Goal: Task Accomplishment & Management: Complete application form

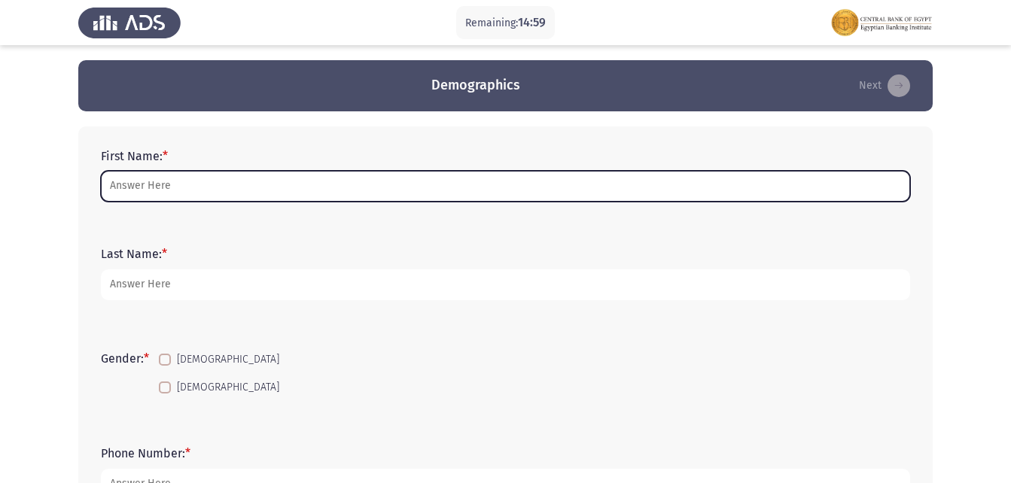
click at [262, 178] on input "First Name: *" at bounding box center [505, 186] width 809 height 31
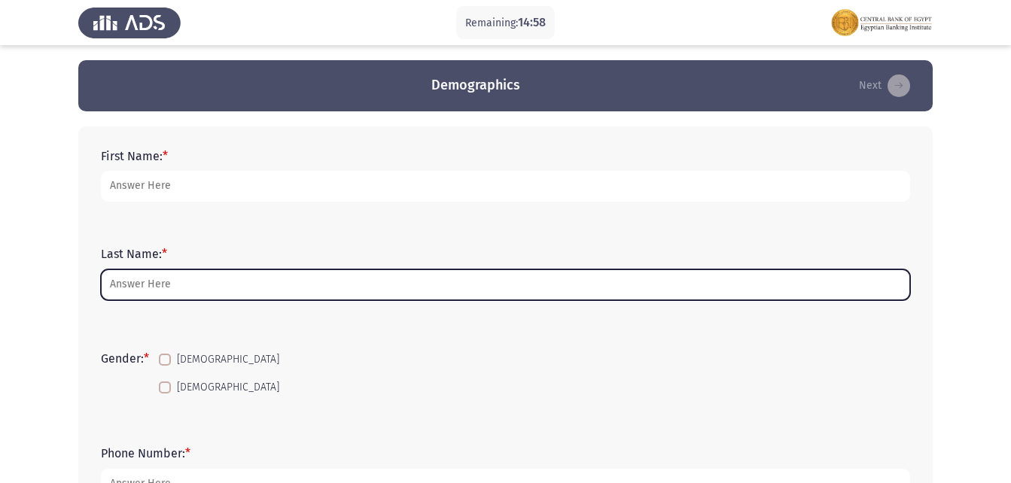
click at [212, 275] on input "Last Name: *" at bounding box center [505, 285] width 809 height 31
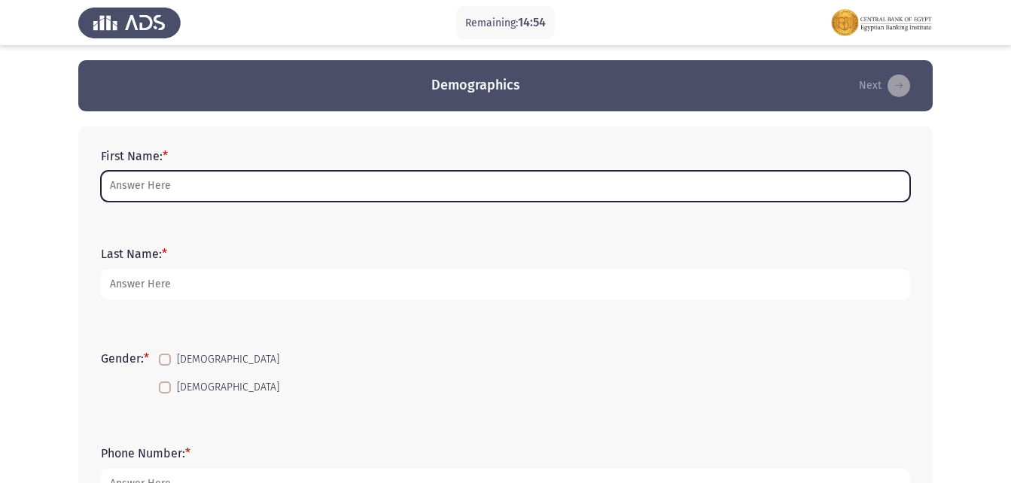
click at [190, 191] on input "First Name: *" at bounding box center [505, 186] width 809 height 31
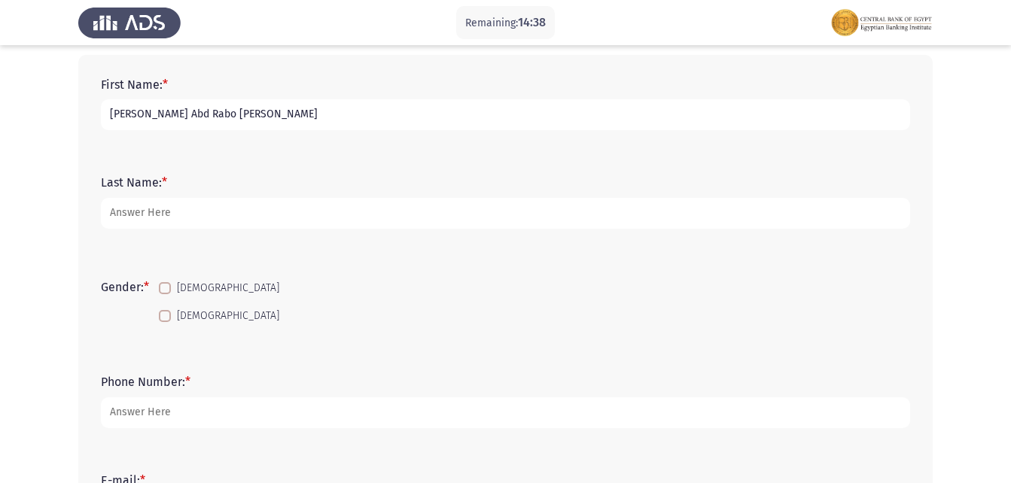
scroll to position [75, 0]
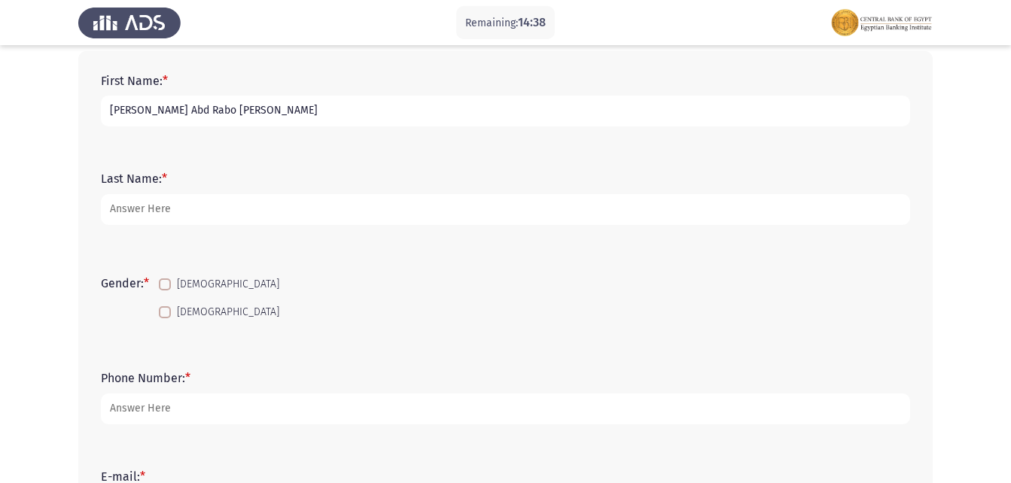
type input "[PERSON_NAME] Abd Rabo [PERSON_NAME]"
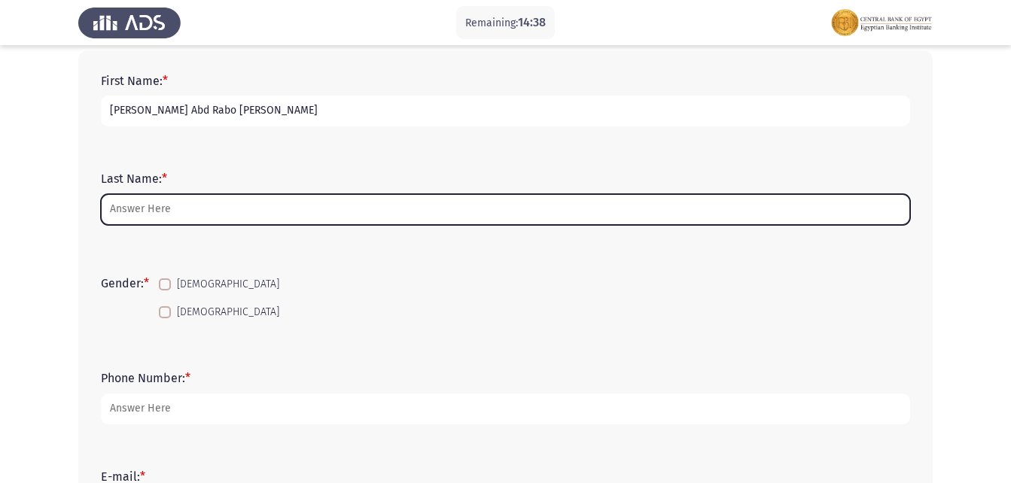
click at [196, 200] on input "Last Name: *" at bounding box center [505, 209] width 809 height 31
type input "E"
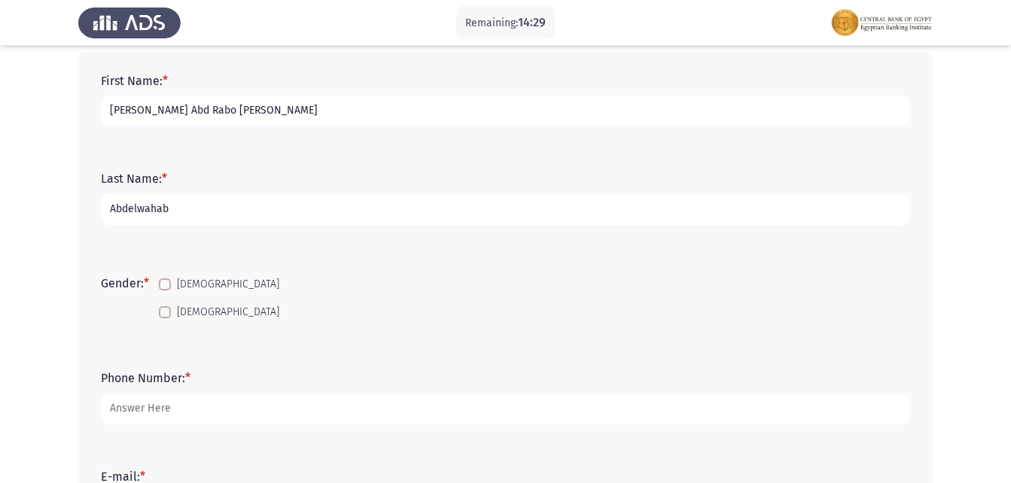
type input "Abdelwahab"
click at [175, 291] on label "[DEMOGRAPHIC_DATA]" at bounding box center [219, 285] width 120 height 18
click at [165, 291] on input "[DEMOGRAPHIC_DATA]" at bounding box center [164, 291] width 1 height 1
checkbox input "true"
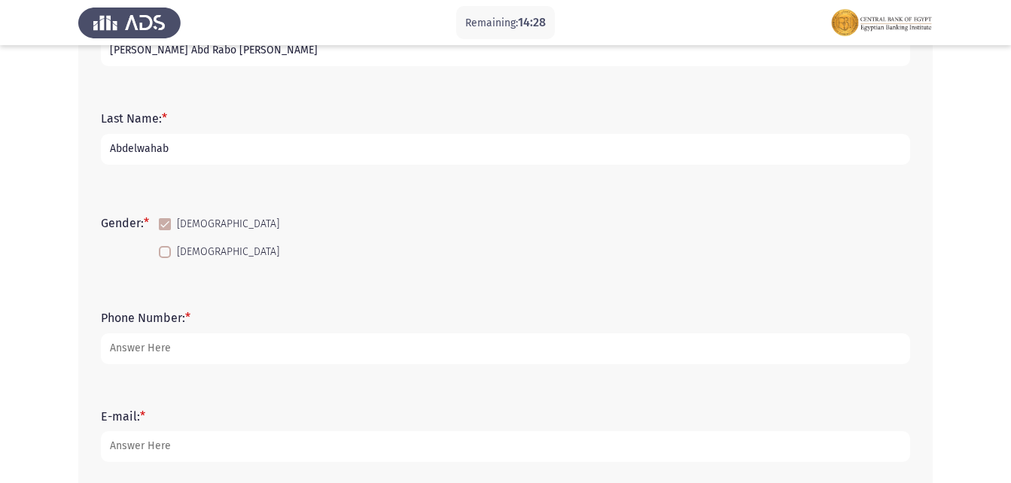
scroll to position [226, 0]
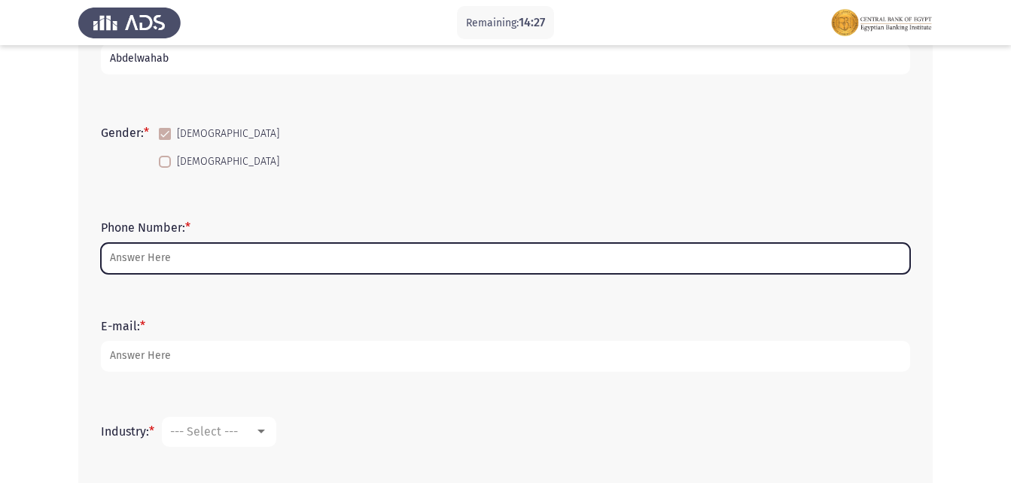
click at [175, 261] on input "Phone Number: *" at bounding box center [505, 258] width 809 height 31
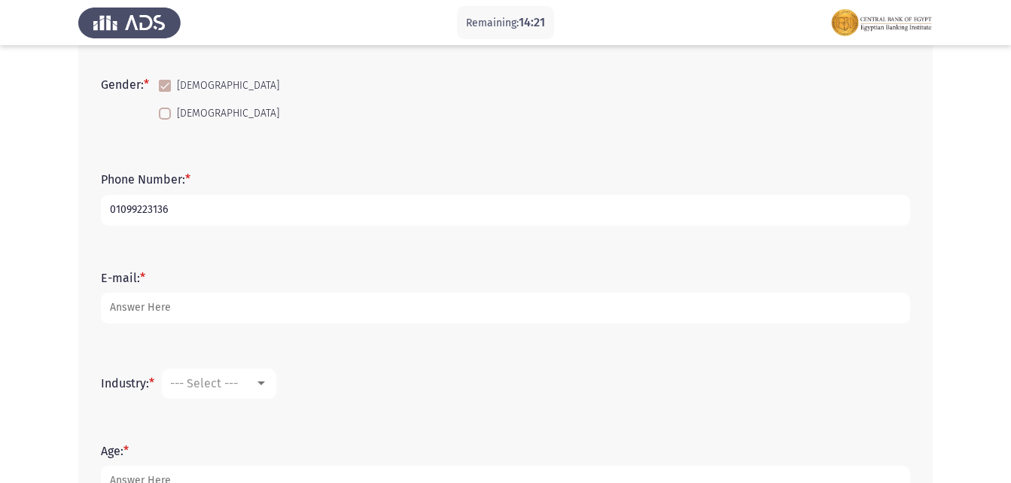
scroll to position [376, 0]
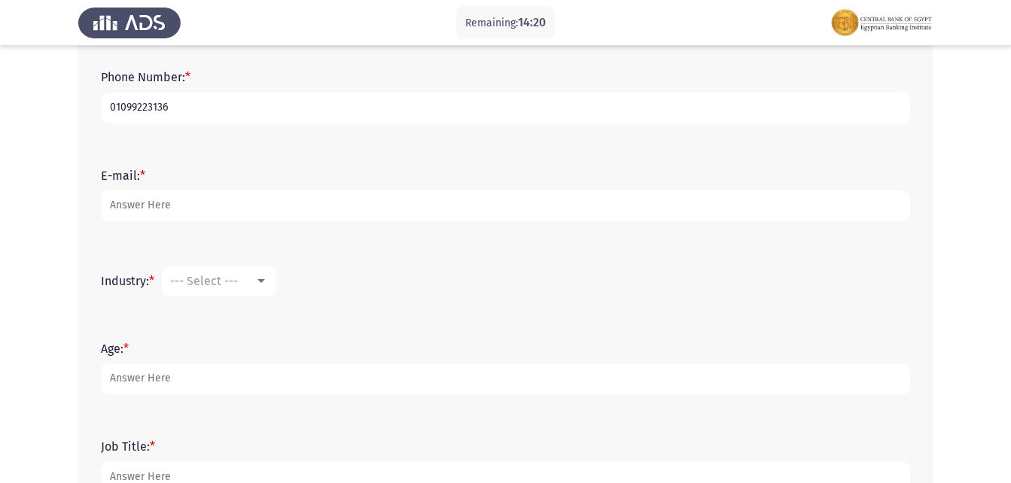
type input "01099223136"
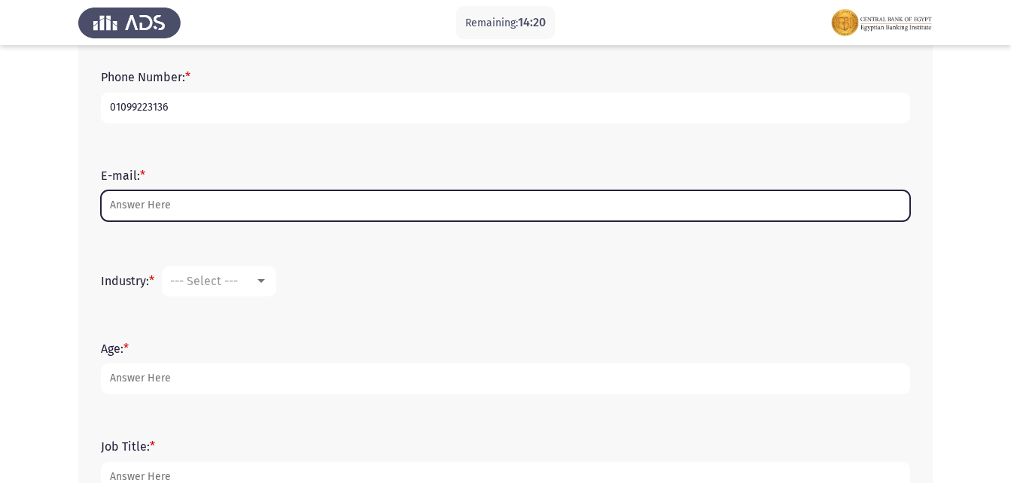
click at [176, 212] on input "E-mail: *" at bounding box center [505, 205] width 809 height 31
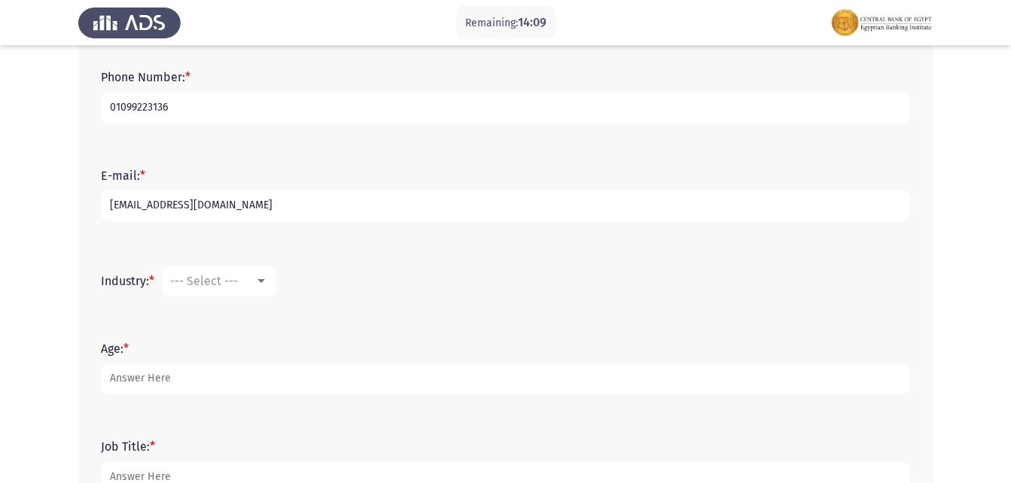
scroll to position [452, 0]
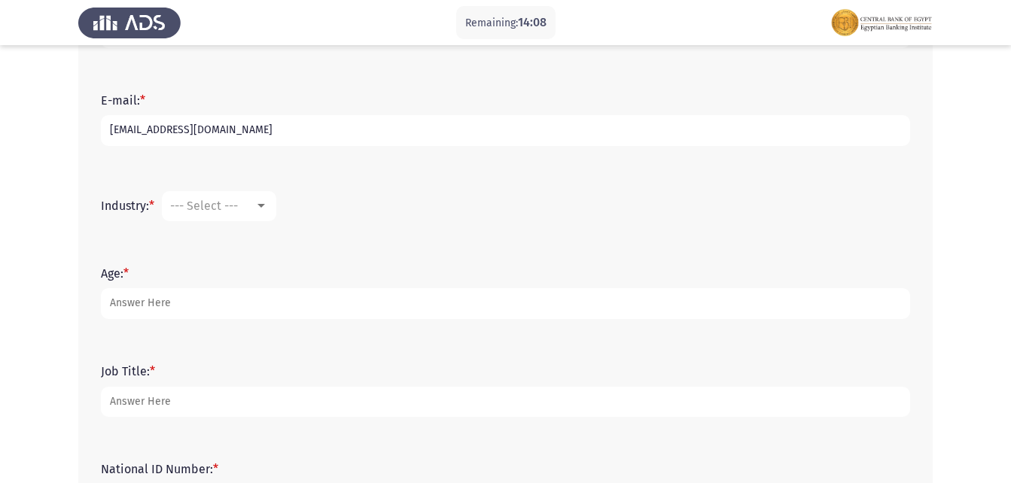
type input "[EMAIL_ADDRESS][DOMAIN_NAME]"
click at [229, 208] on span "--- Select ---" at bounding box center [204, 206] width 68 height 14
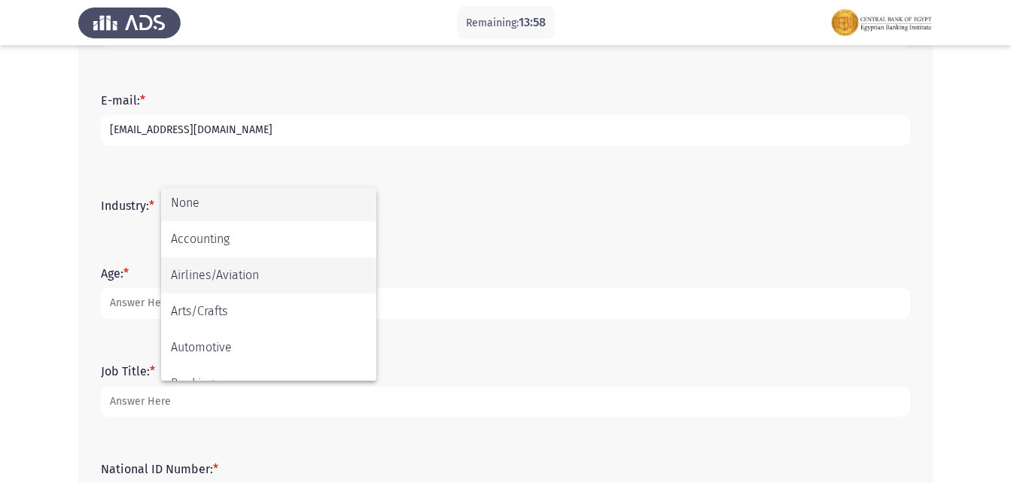
scroll to position [0, 0]
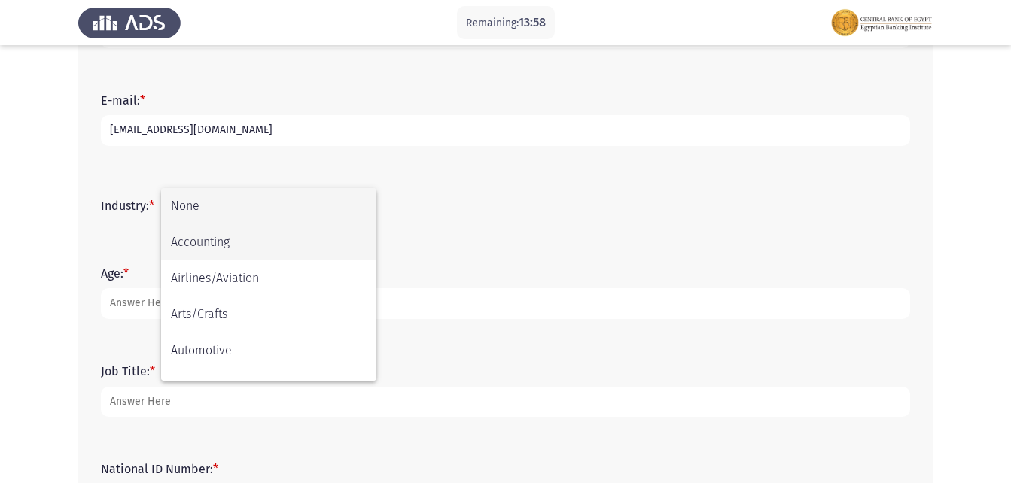
click at [254, 246] on span "Accounting" at bounding box center [269, 242] width 196 height 36
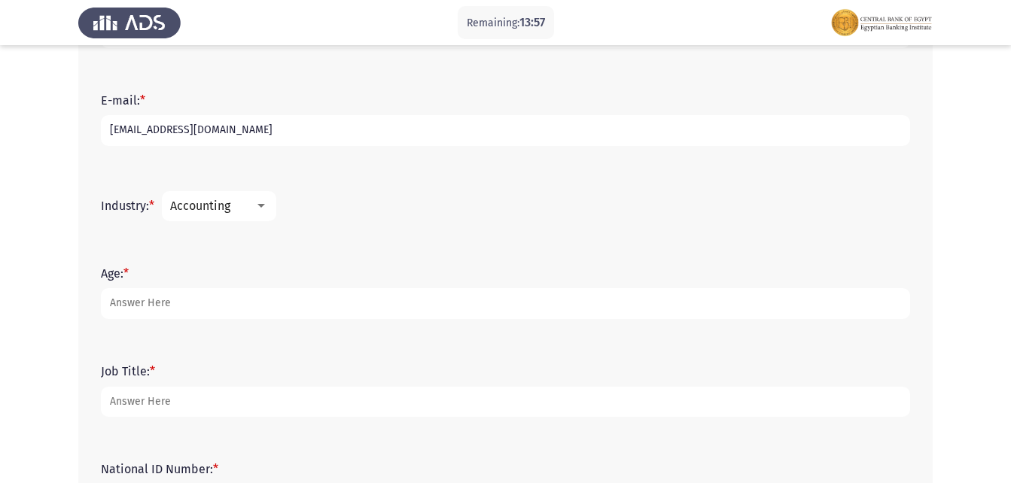
click at [266, 212] on div at bounding box center [261, 206] width 14 height 12
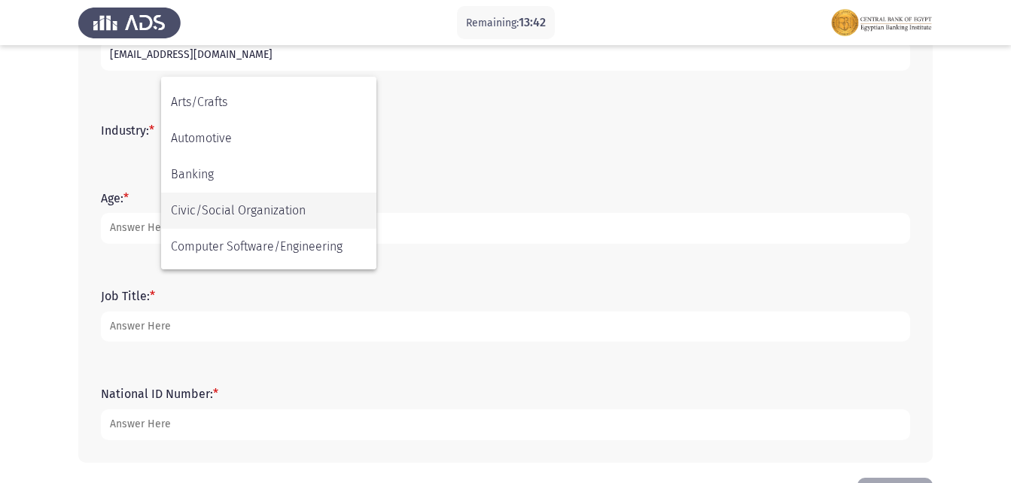
scroll to position [75, 0]
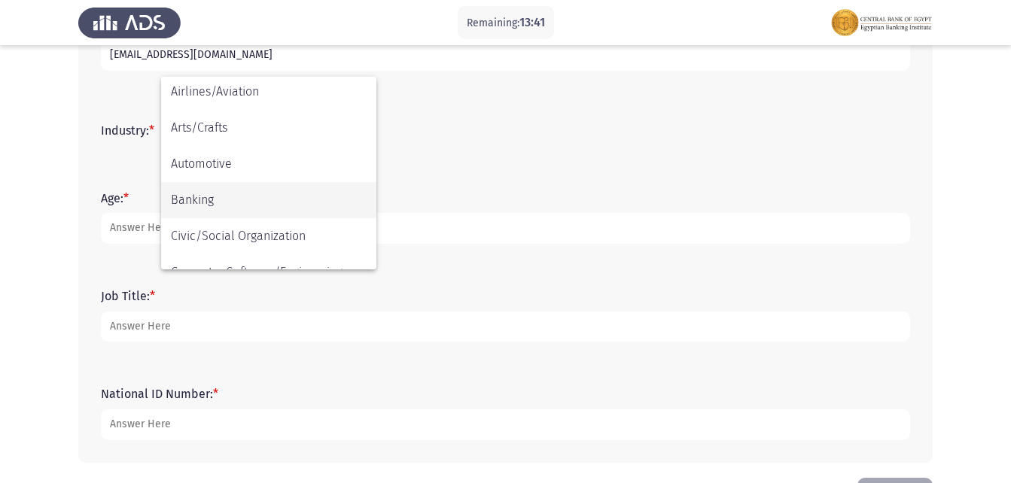
click at [218, 200] on span "Banking" at bounding box center [269, 200] width 196 height 36
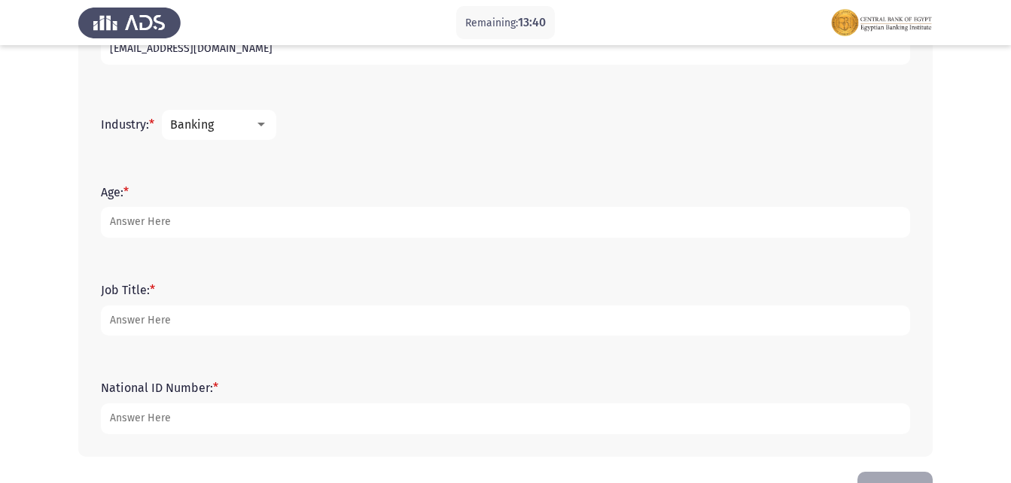
scroll to position [507, 0]
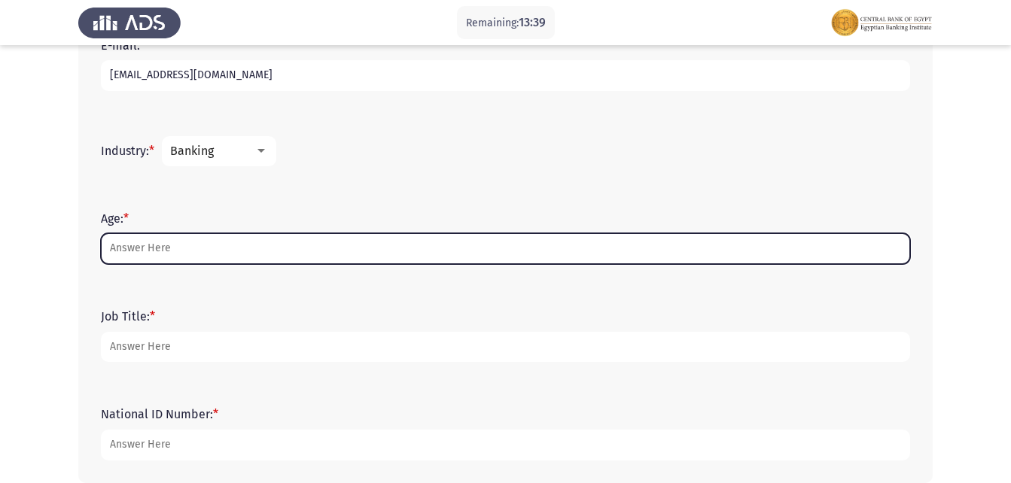
click at [208, 239] on input "Age: *" at bounding box center [505, 248] width 809 height 31
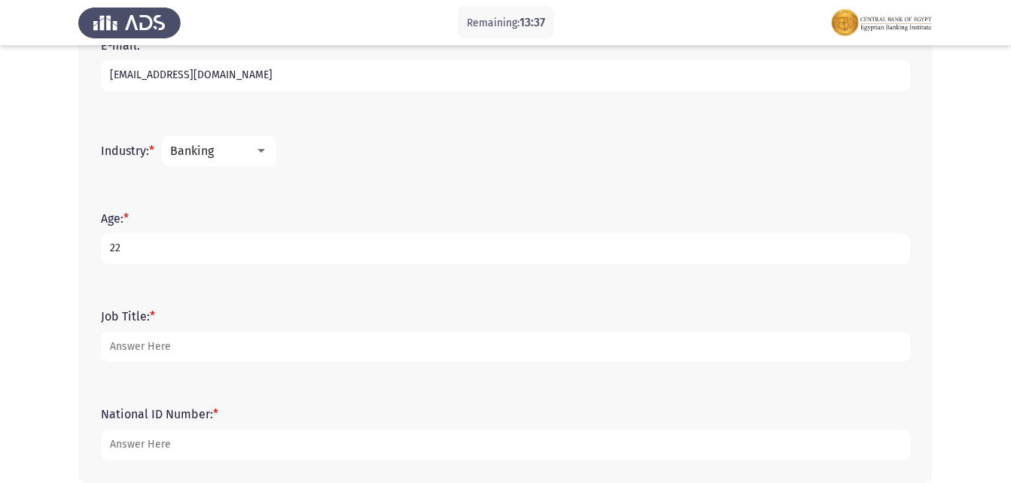
type input "22"
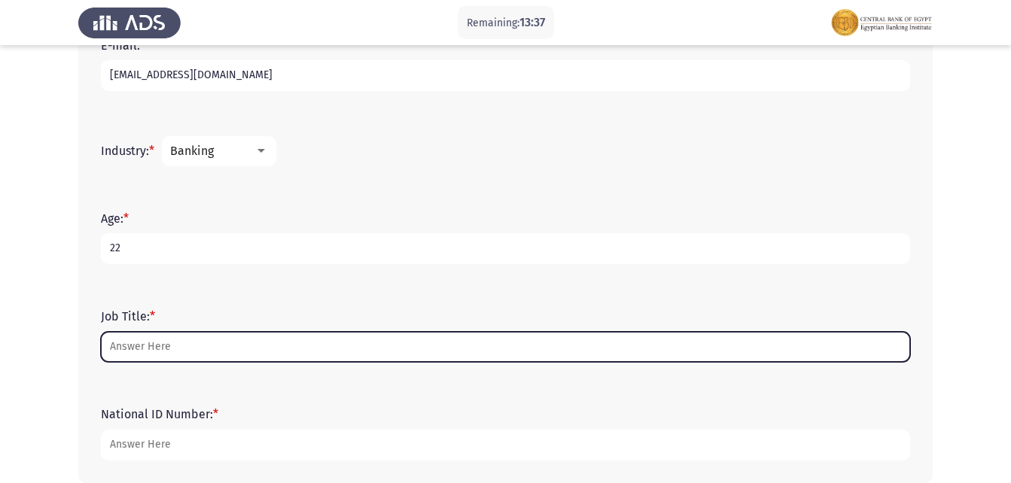
click at [188, 343] on input "Job Title: *" at bounding box center [505, 347] width 809 height 31
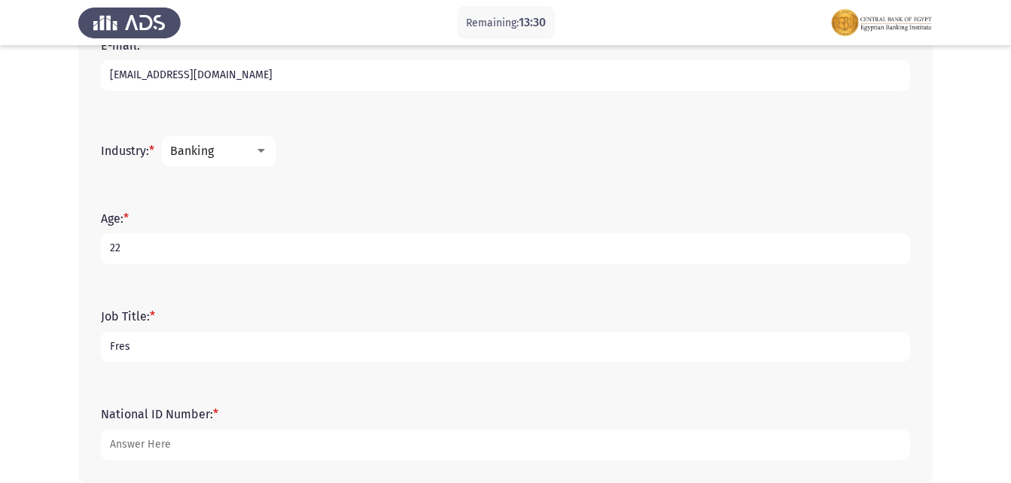
type input "Fresh"
drag, startPoint x: 162, startPoint y: 343, endPoint x: 0, endPoint y: 337, distance: 162.0
click at [0, 337] on html "Remaining: 13:00 Demographics Next First Name: * [PERSON_NAME] Abd Rabo [PERSON…" at bounding box center [505, 25] width 1011 height 1065
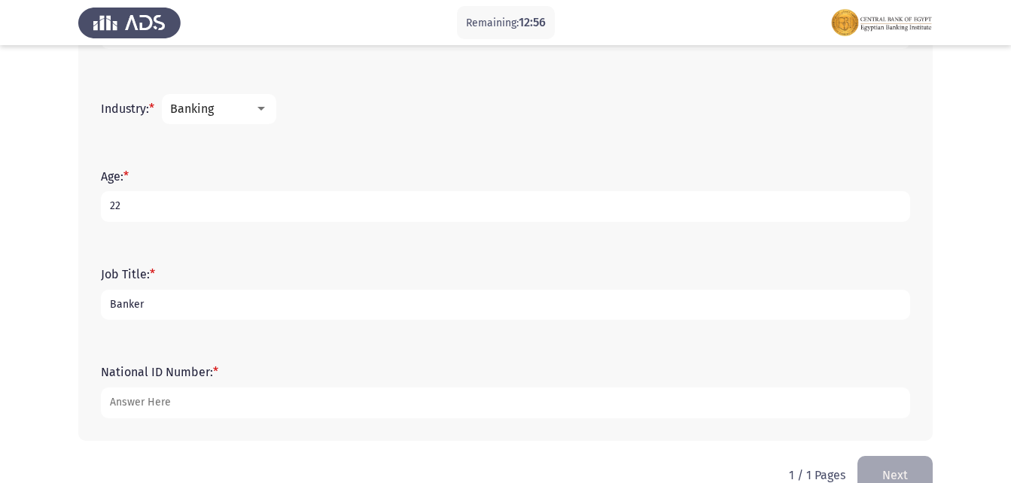
scroll to position [582, 0]
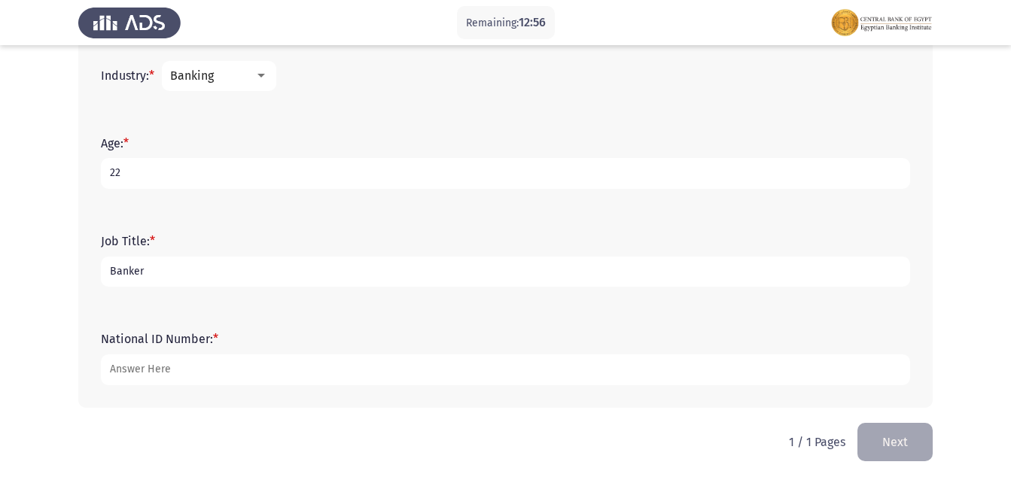
type input "Banker"
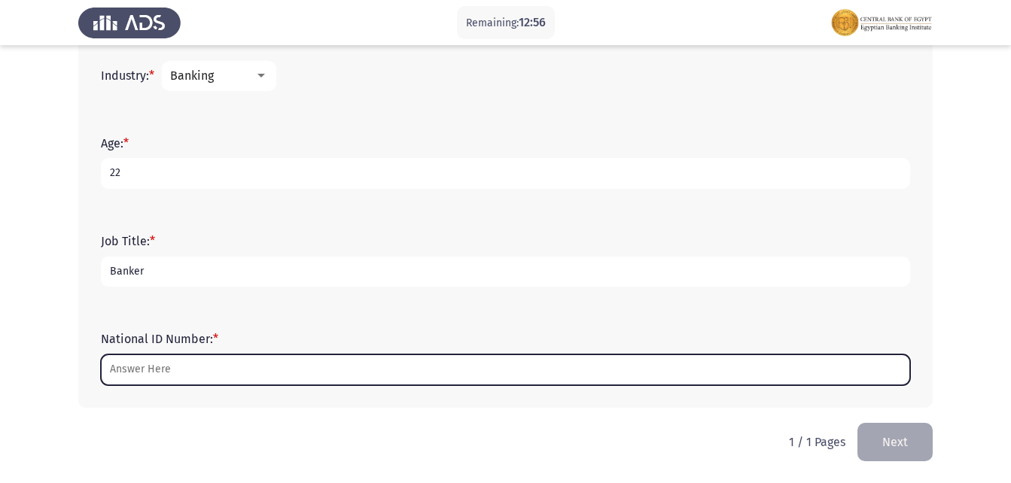
click at [266, 367] on input "National ID Number: *" at bounding box center [505, 370] width 809 height 31
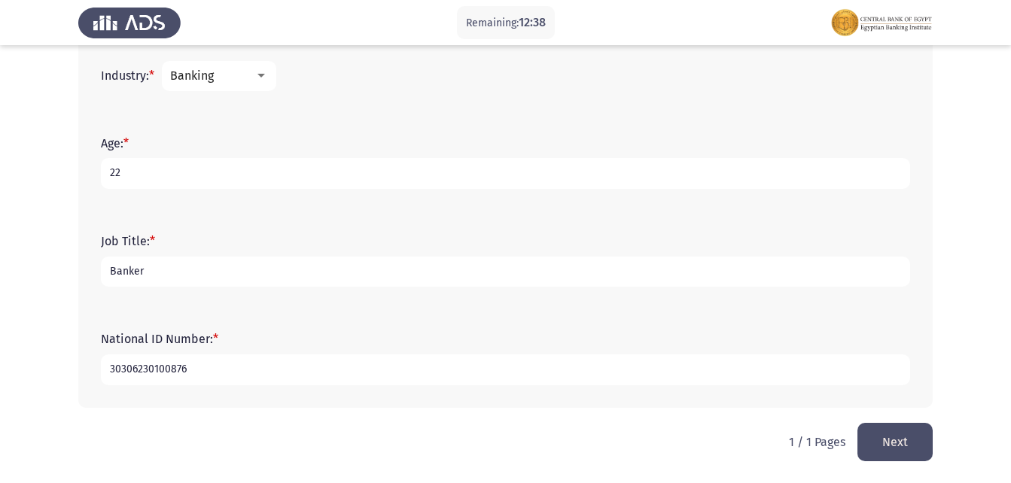
type input "30306230100876"
click at [871, 439] on button "Next" at bounding box center [895, 442] width 75 height 38
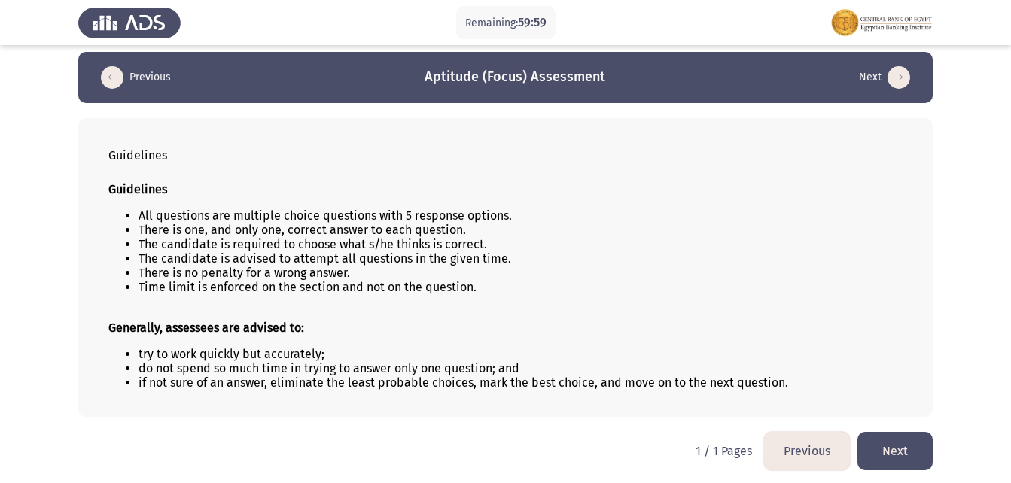
scroll to position [11, 0]
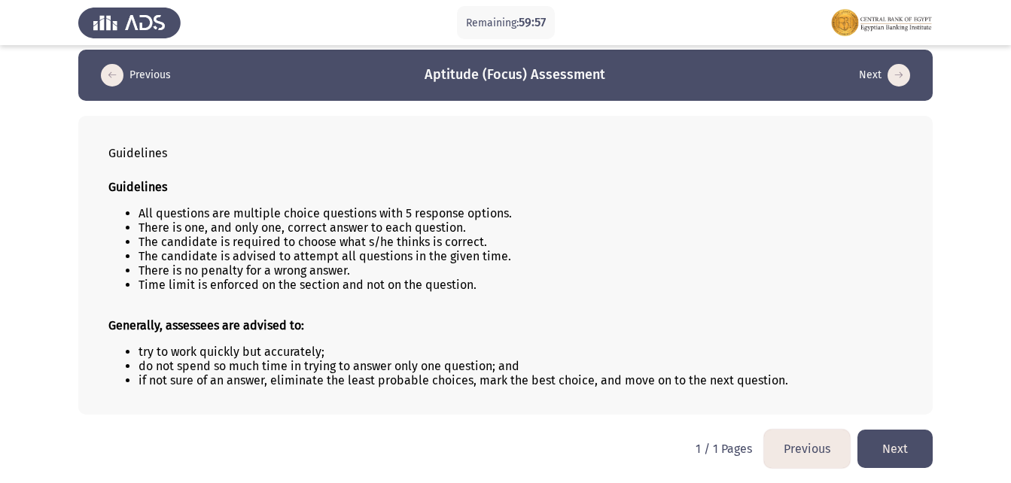
click at [919, 443] on button "Next" at bounding box center [895, 449] width 75 height 38
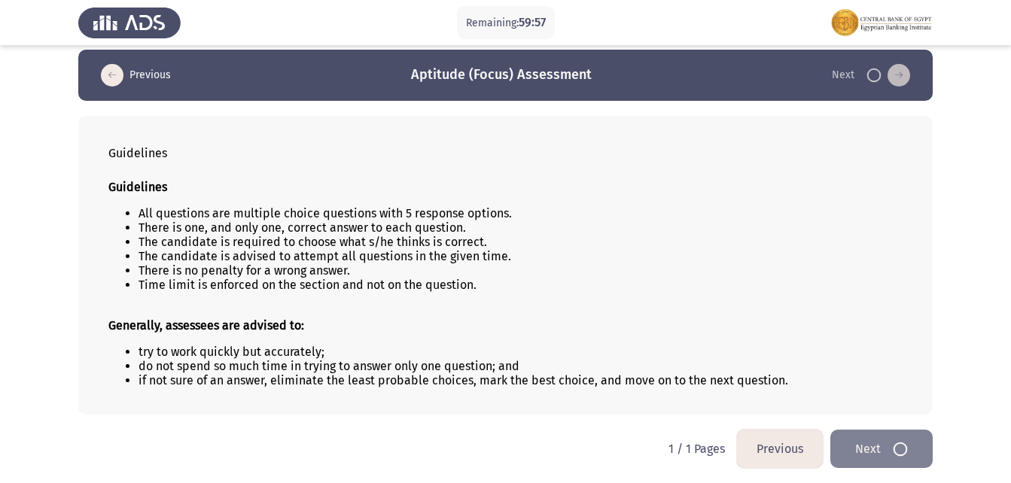
scroll to position [0, 0]
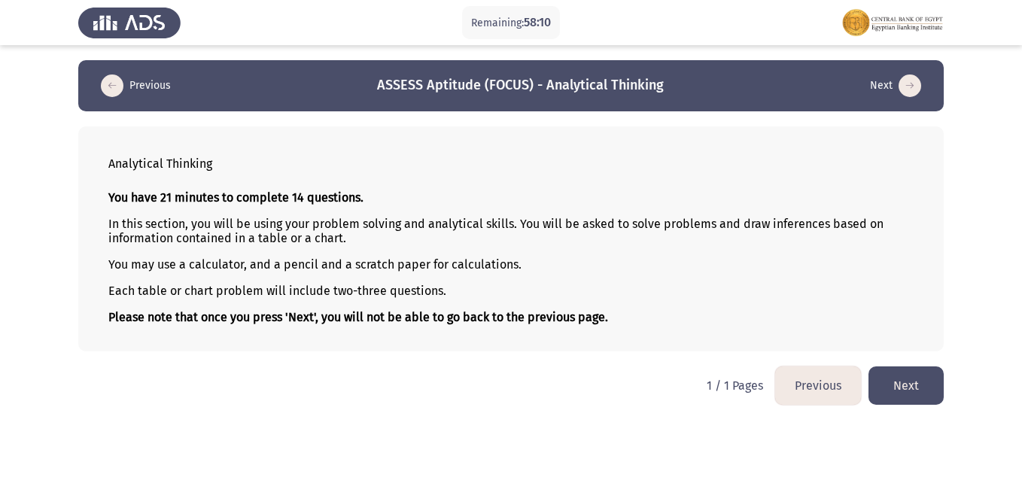
click at [906, 396] on button "Next" at bounding box center [906, 386] width 75 height 38
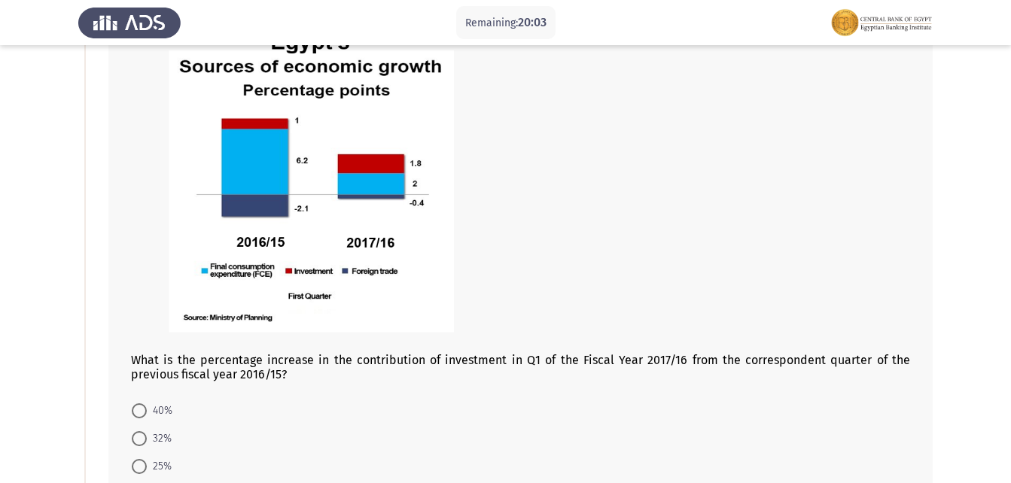
scroll to position [265, 0]
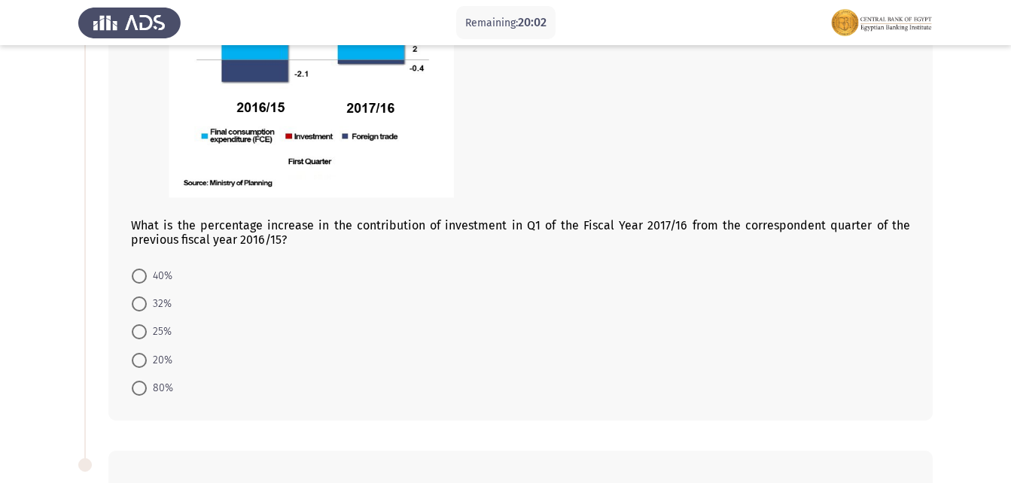
click at [142, 385] on span at bounding box center [139, 388] width 15 height 15
click at [142, 385] on input "80%" at bounding box center [139, 388] width 15 height 15
radio input "true"
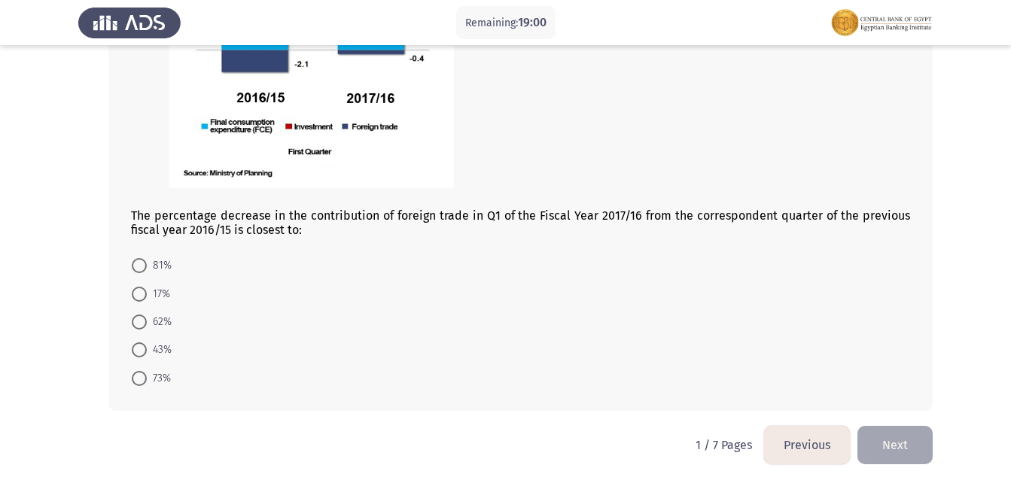
scroll to position [867, 0]
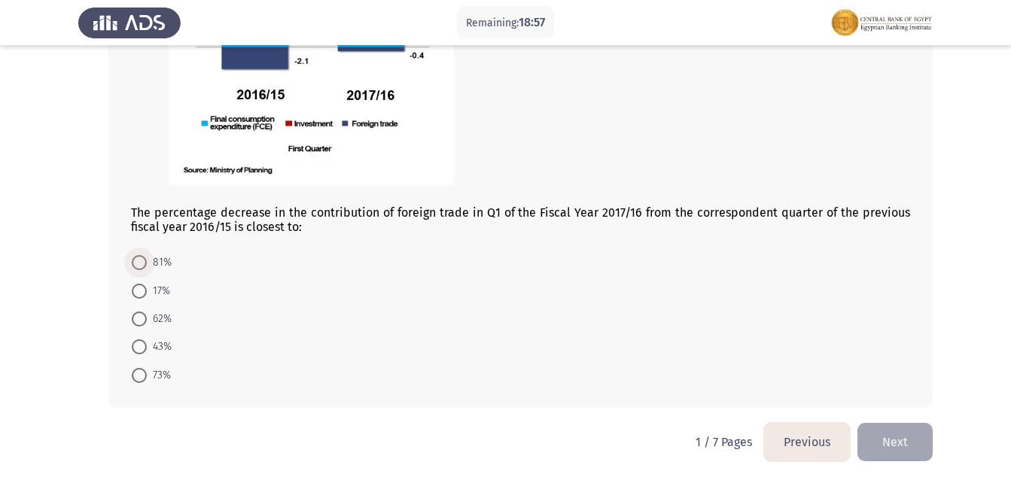
click at [136, 270] on span at bounding box center [139, 262] width 15 height 15
click at [136, 270] on input "81%" at bounding box center [139, 262] width 15 height 15
radio input "true"
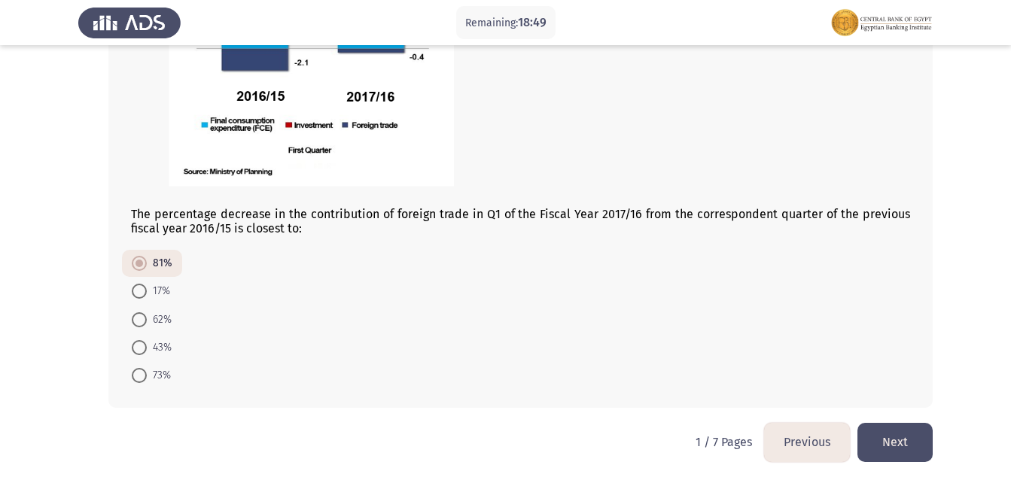
click at [892, 440] on button "Next" at bounding box center [895, 442] width 75 height 38
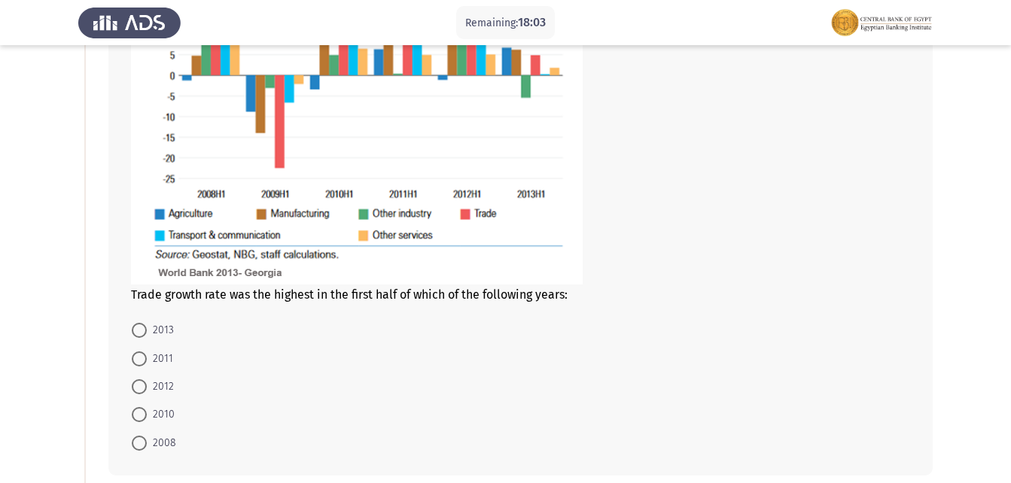
scroll to position [301, 0]
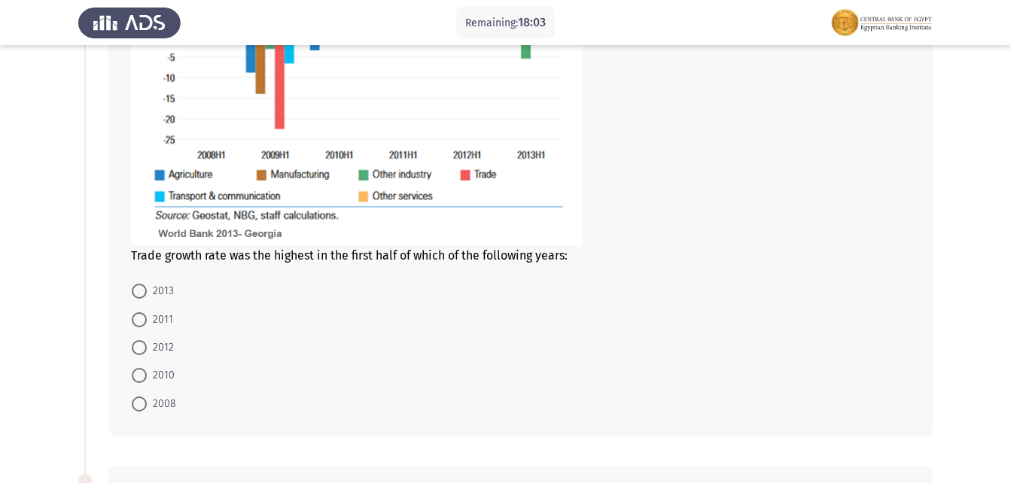
click at [143, 398] on span at bounding box center [139, 404] width 15 height 15
click at [143, 398] on input "2008" at bounding box center [139, 404] width 15 height 15
radio input "true"
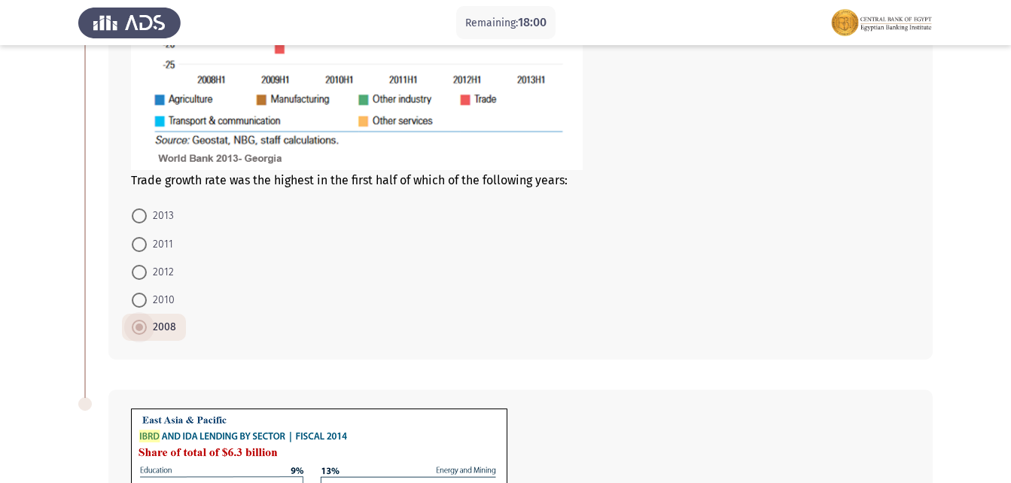
click at [138, 325] on span at bounding box center [140, 328] width 8 height 8
click at [138, 325] on input "2008" at bounding box center [139, 327] width 15 height 15
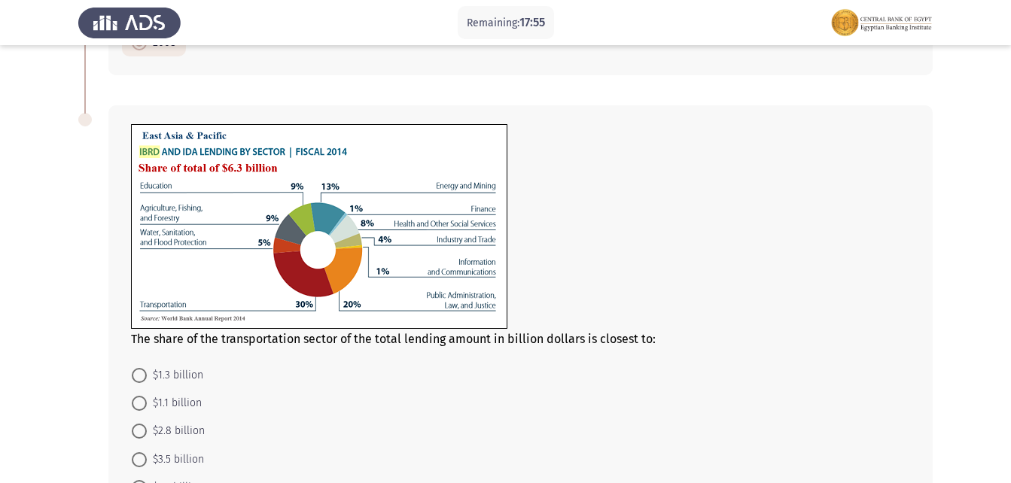
scroll to position [698, 0]
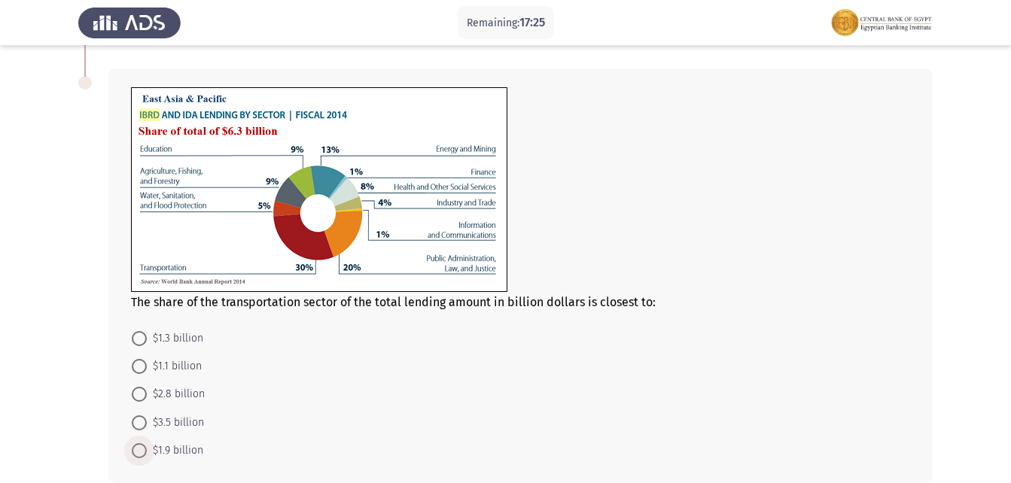
click at [134, 446] on span at bounding box center [139, 450] width 15 height 15
click at [134, 446] on input "$1.9 billion" at bounding box center [139, 450] width 15 height 15
radio input "true"
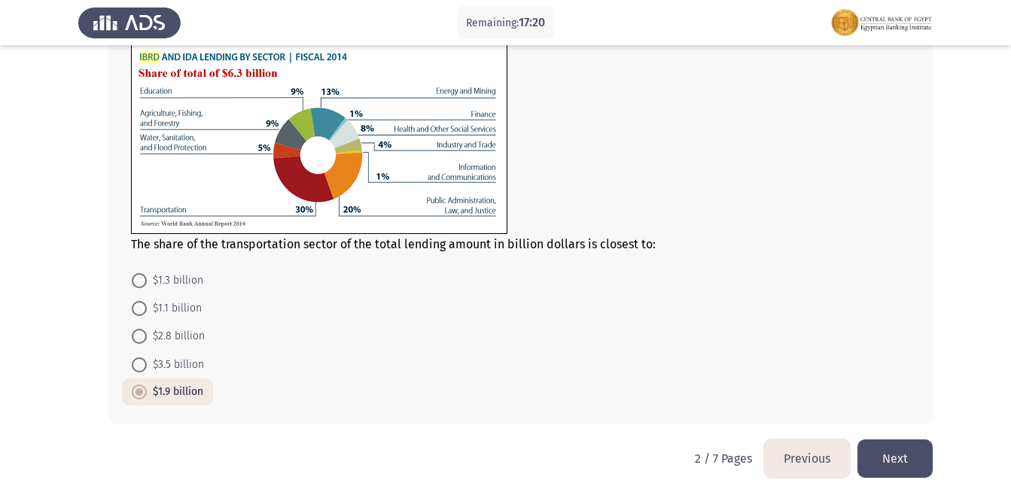
scroll to position [772, 0]
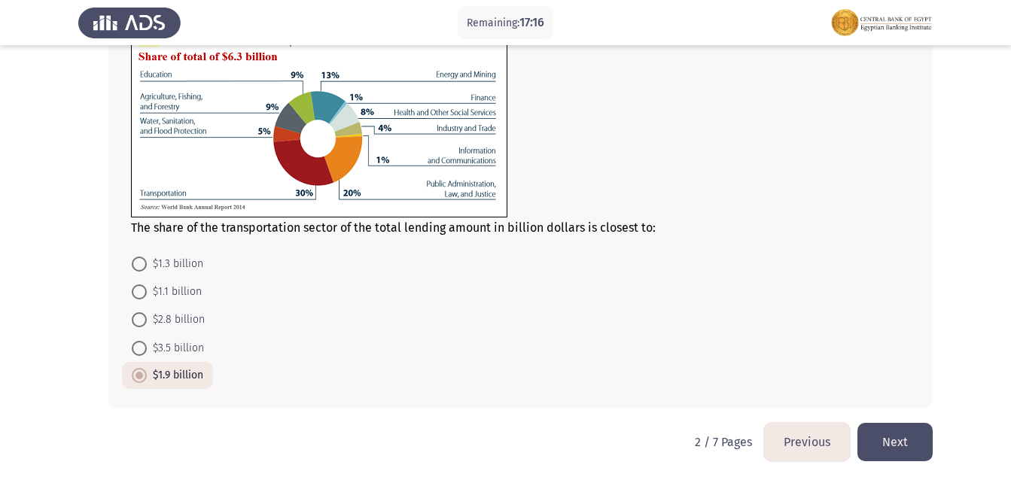
click at [918, 446] on button "Next" at bounding box center [895, 442] width 75 height 38
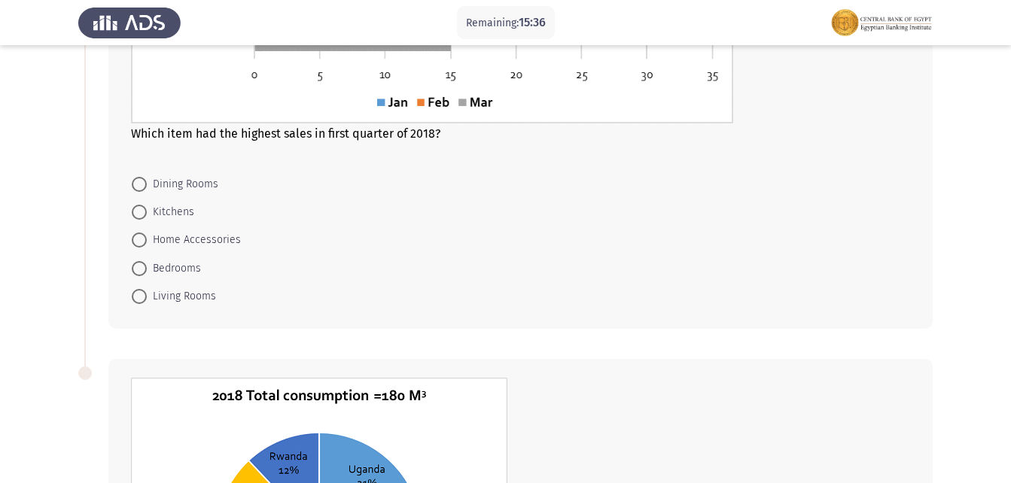
scroll to position [376, 0]
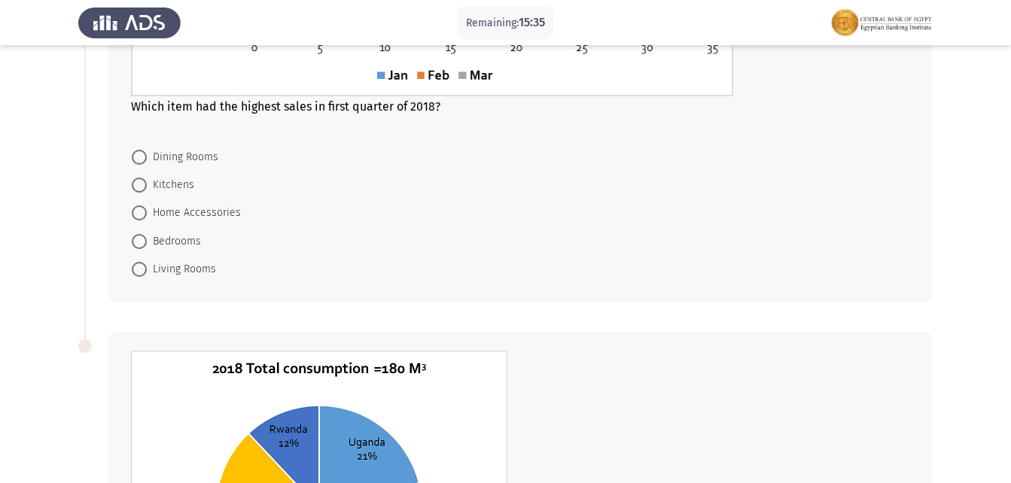
click at [148, 236] on span "Bedrooms" at bounding box center [174, 242] width 54 height 18
click at [147, 236] on input "Bedrooms" at bounding box center [139, 241] width 15 height 15
radio input "true"
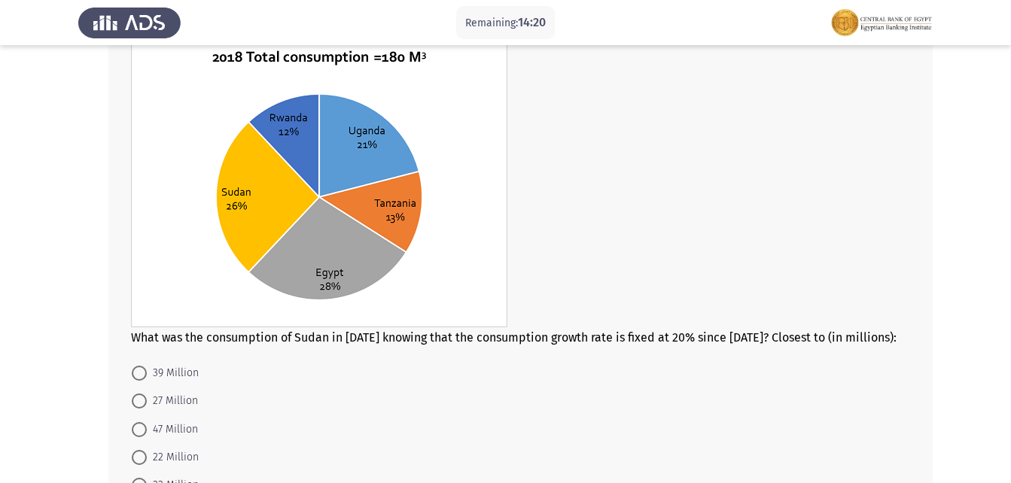
scroll to position [722, 0]
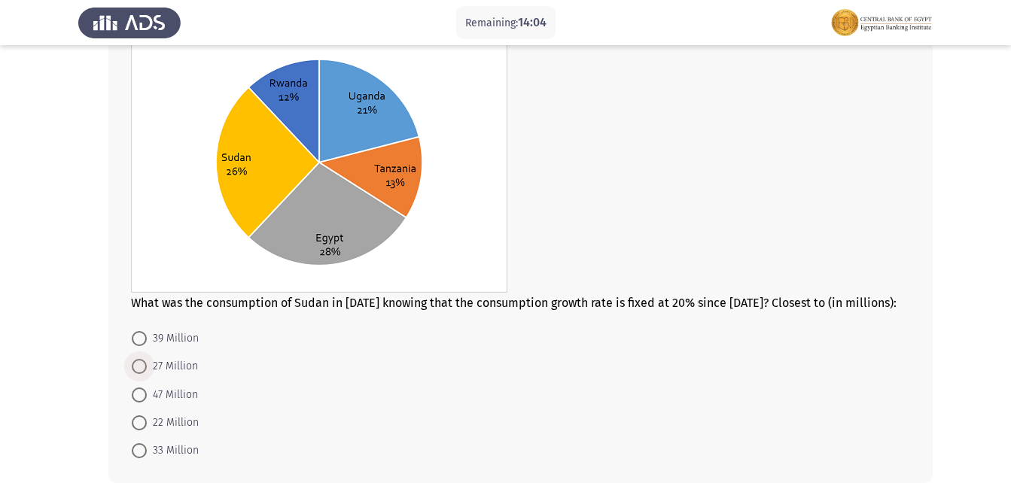
click at [137, 362] on span at bounding box center [139, 366] width 15 height 15
click at [137, 362] on input "27 Million" at bounding box center [139, 366] width 15 height 15
radio input "true"
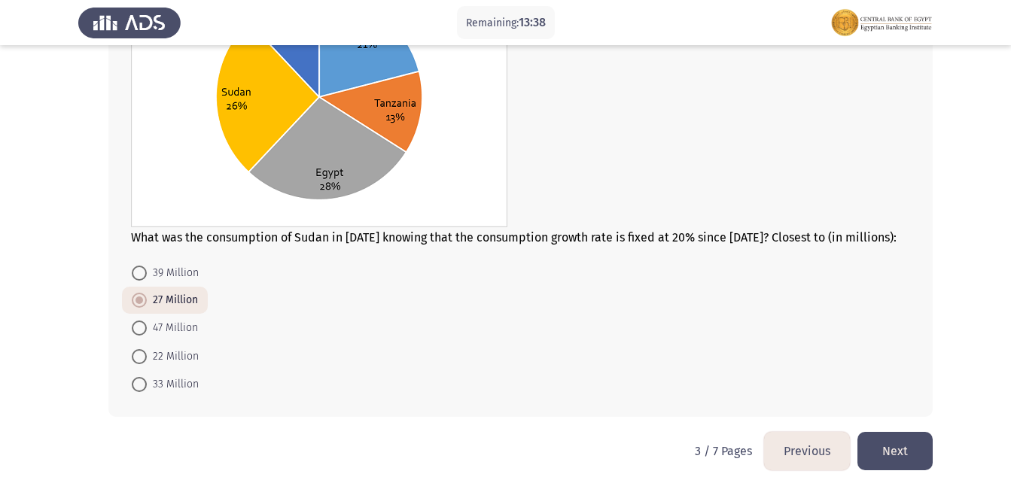
scroll to position [797, 0]
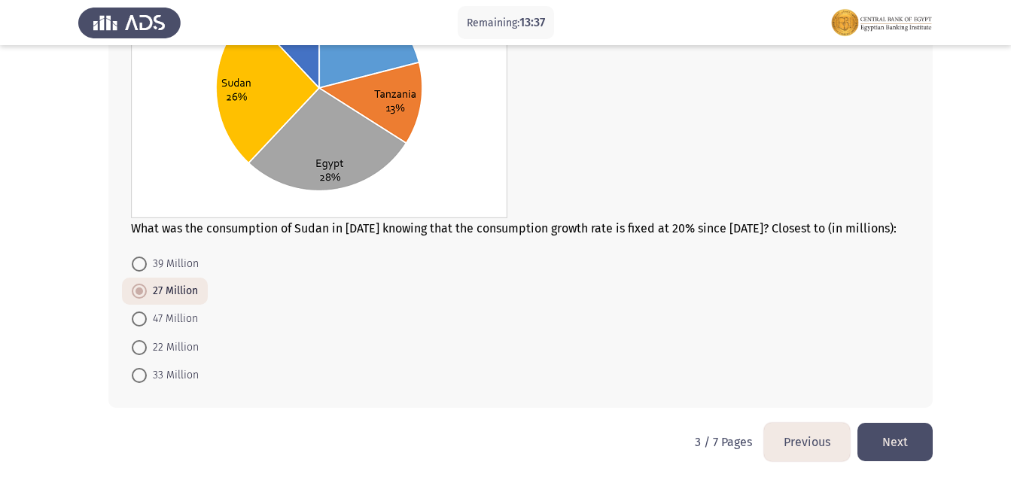
click at [887, 434] on button "Next" at bounding box center [895, 442] width 75 height 38
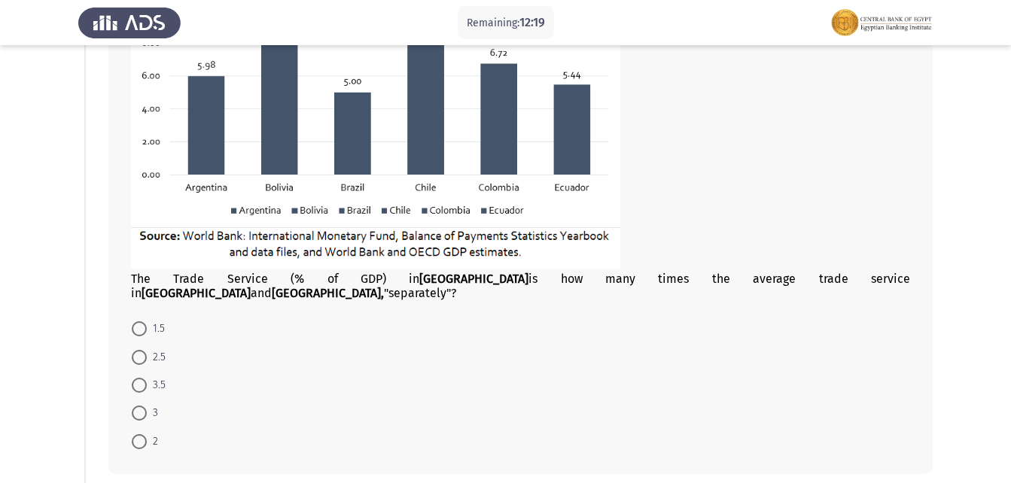
scroll to position [301, 0]
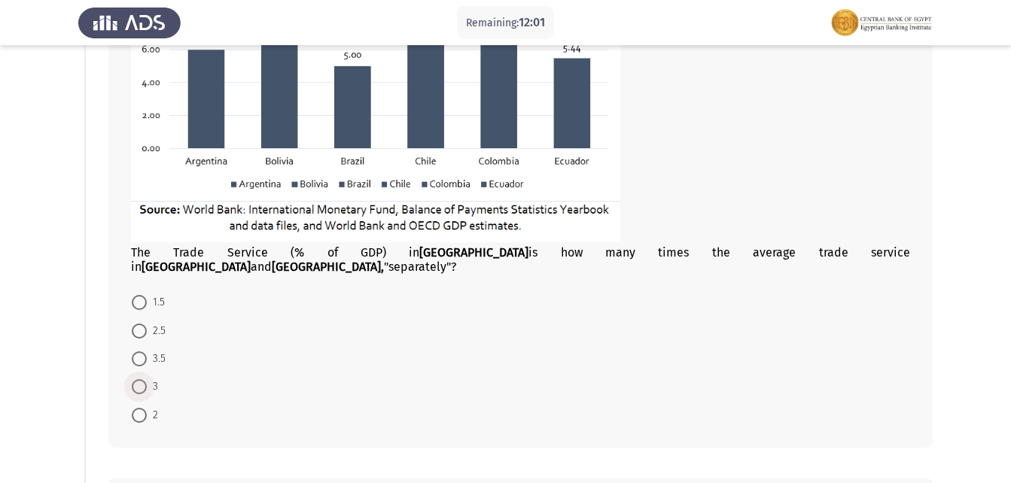
click at [141, 379] on span at bounding box center [139, 386] width 15 height 15
click at [141, 379] on input "3" at bounding box center [139, 386] width 15 height 15
radio input "true"
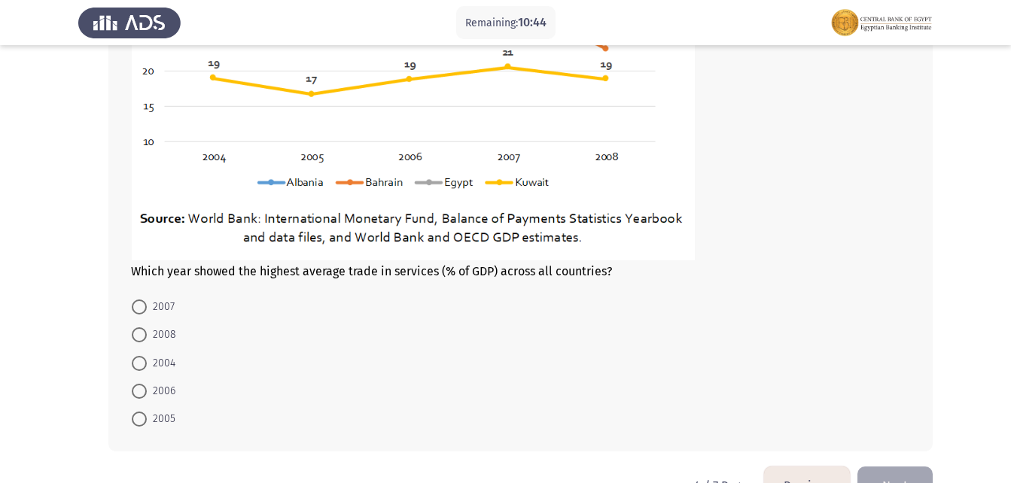
scroll to position [979, 0]
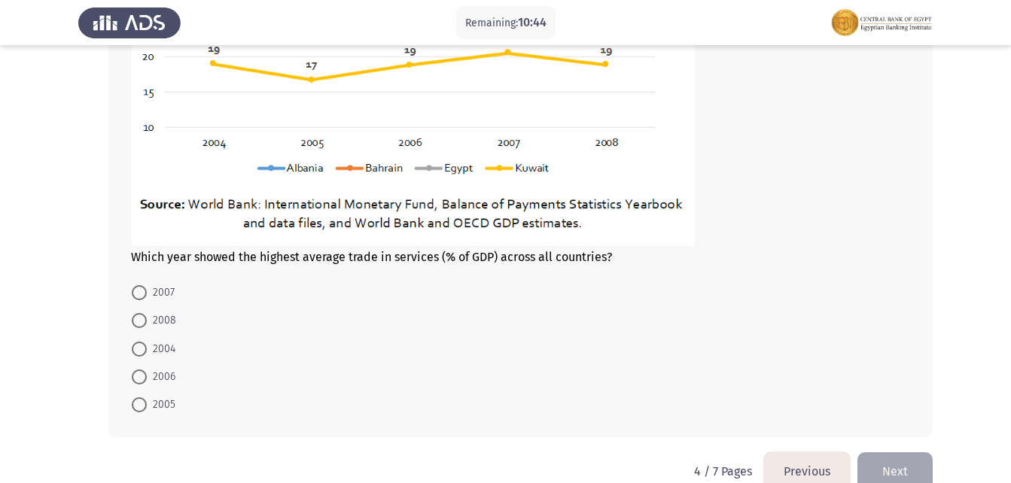
click at [133, 285] on span at bounding box center [139, 292] width 15 height 15
click at [133, 285] on input "2007" at bounding box center [139, 292] width 15 height 15
radio input "true"
click at [908, 474] on button "Next" at bounding box center [895, 471] width 75 height 38
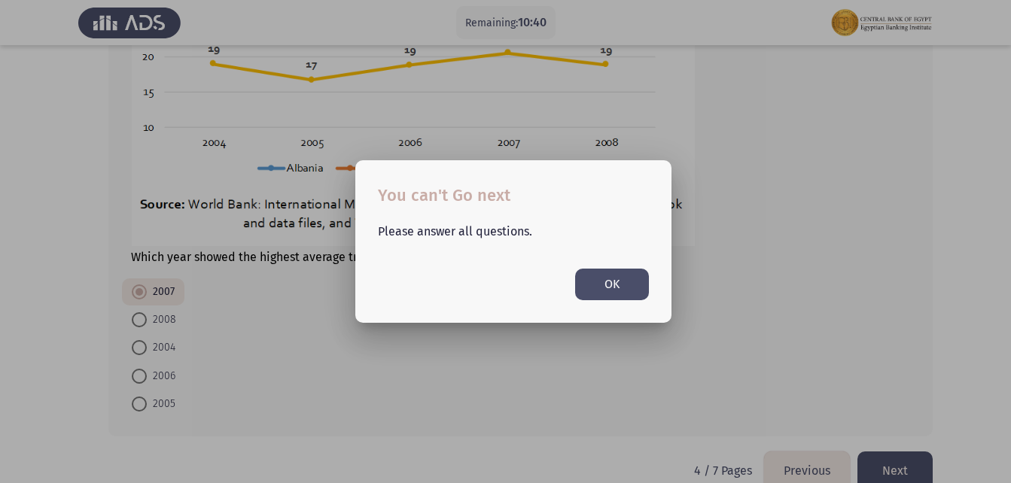
click at [635, 286] on button "OK" at bounding box center [612, 284] width 74 height 31
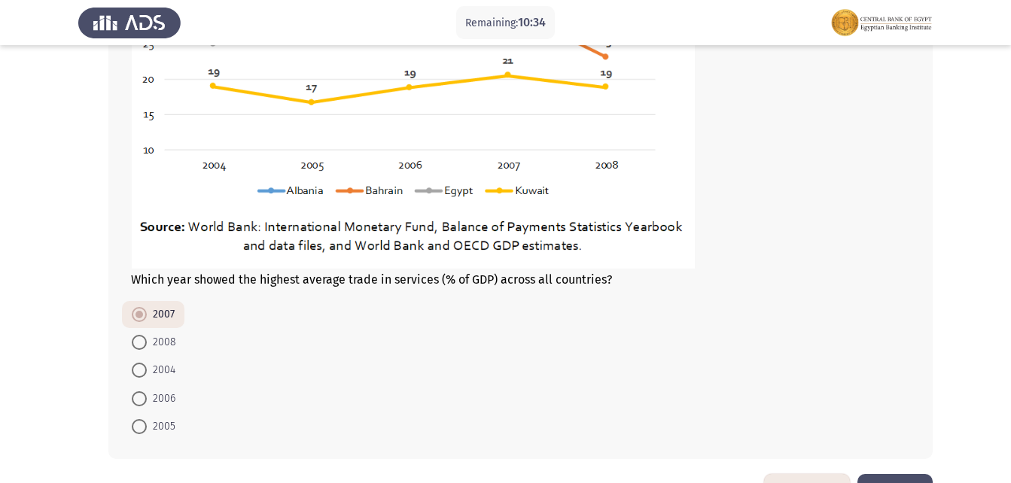
scroll to position [993, 0]
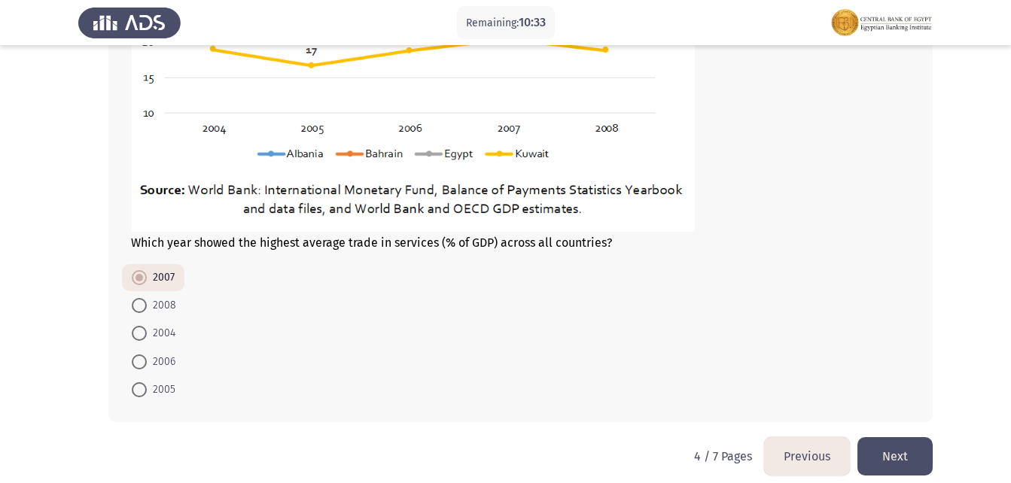
click at [880, 437] on button "Next" at bounding box center [895, 456] width 75 height 38
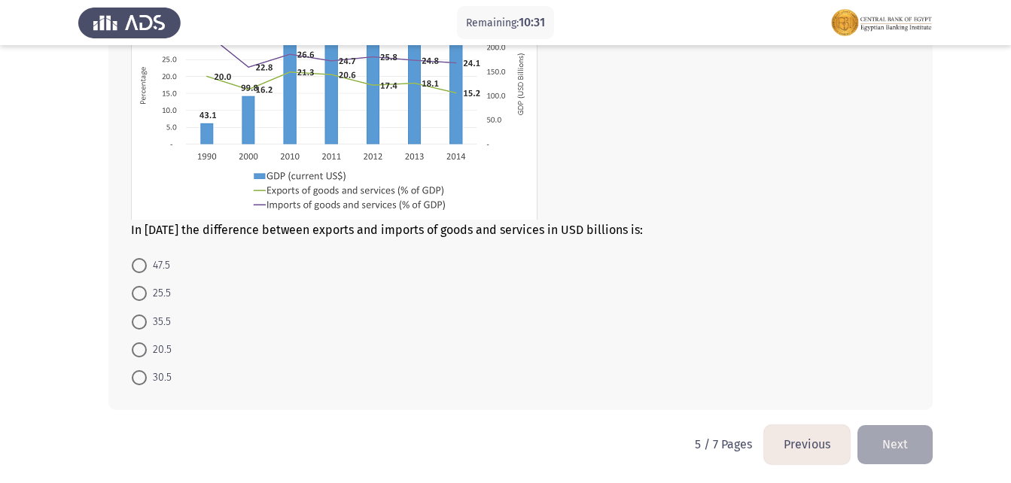
scroll to position [617, 0]
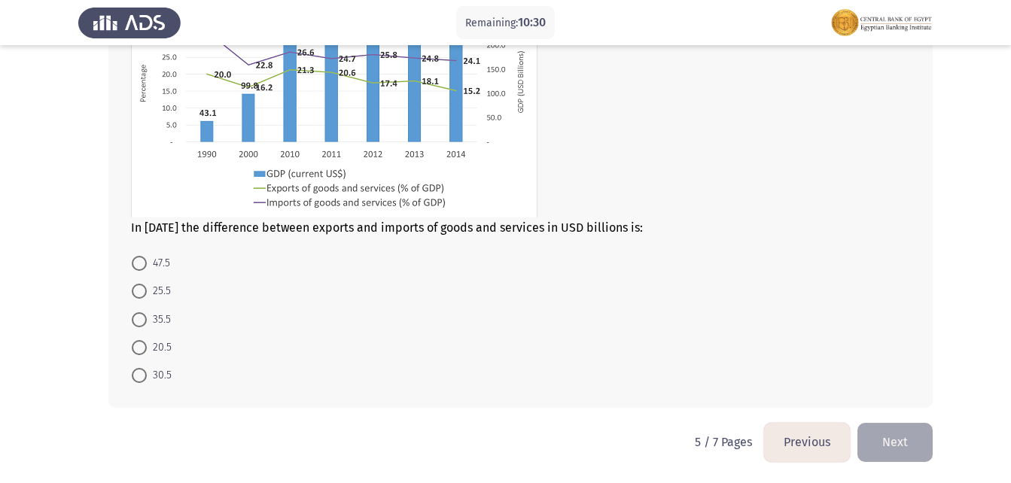
click at [810, 437] on button "Previous" at bounding box center [807, 442] width 86 height 38
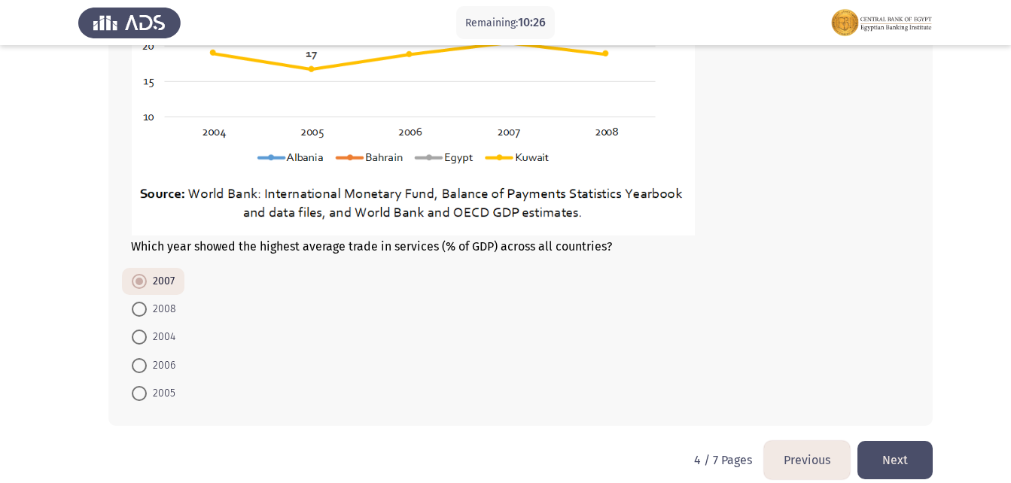
scroll to position [993, 0]
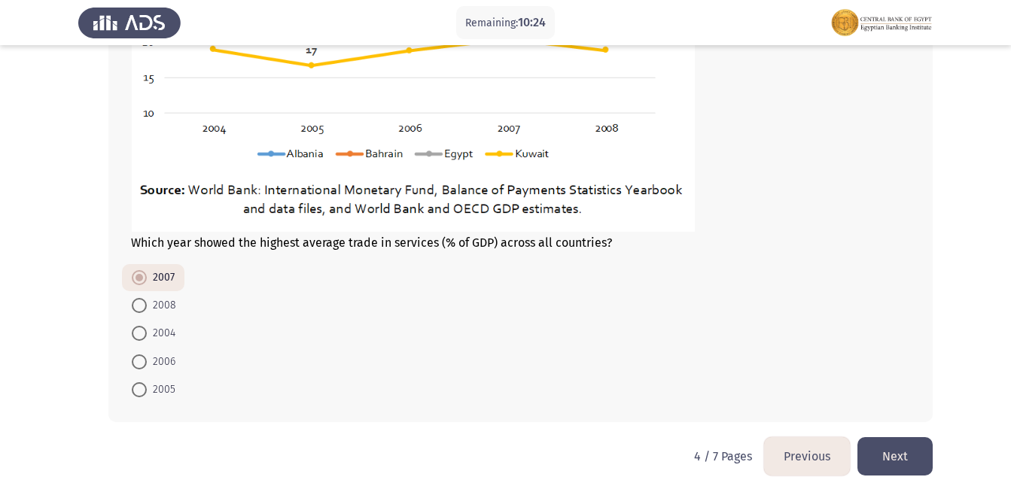
click at [903, 437] on button "Next" at bounding box center [895, 456] width 75 height 38
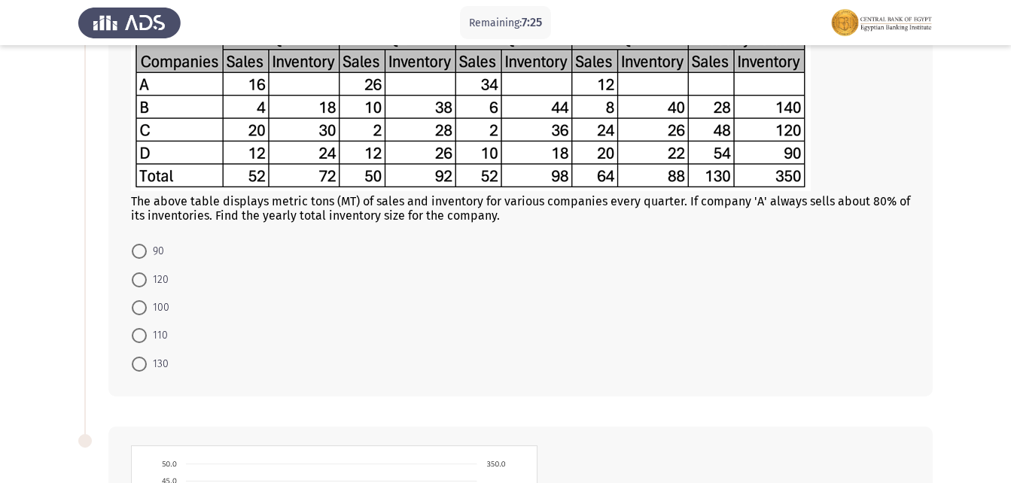
scroll to position [151, 0]
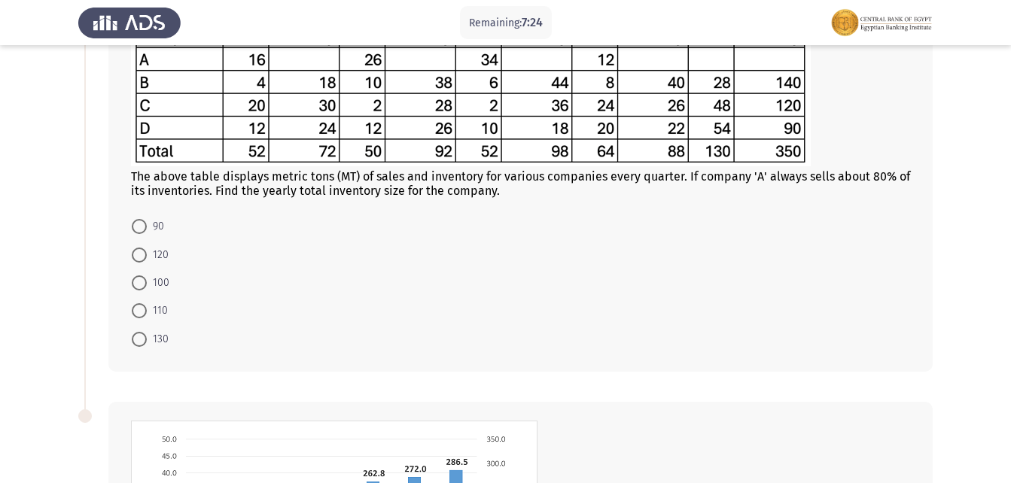
click at [144, 306] on span at bounding box center [139, 310] width 15 height 15
click at [144, 306] on input "110" at bounding box center [139, 310] width 15 height 15
radio input "true"
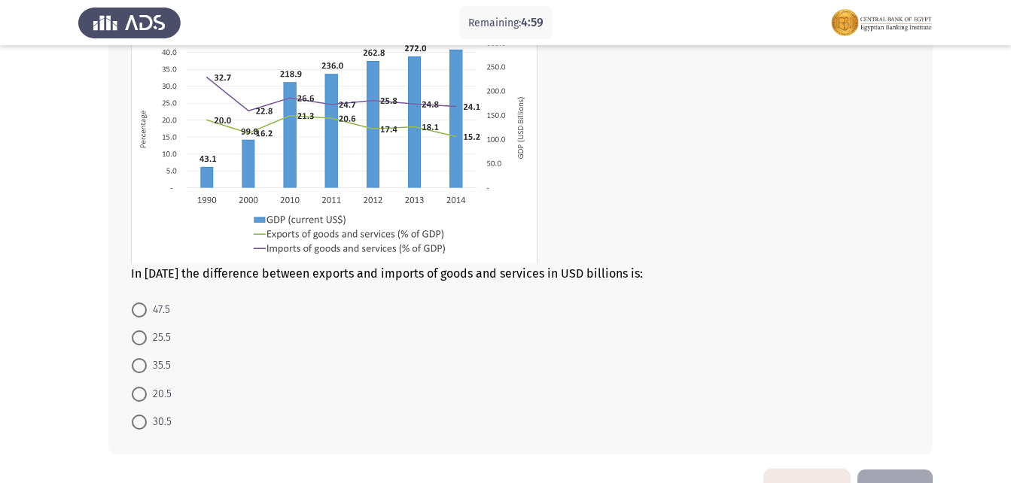
scroll to position [617, 0]
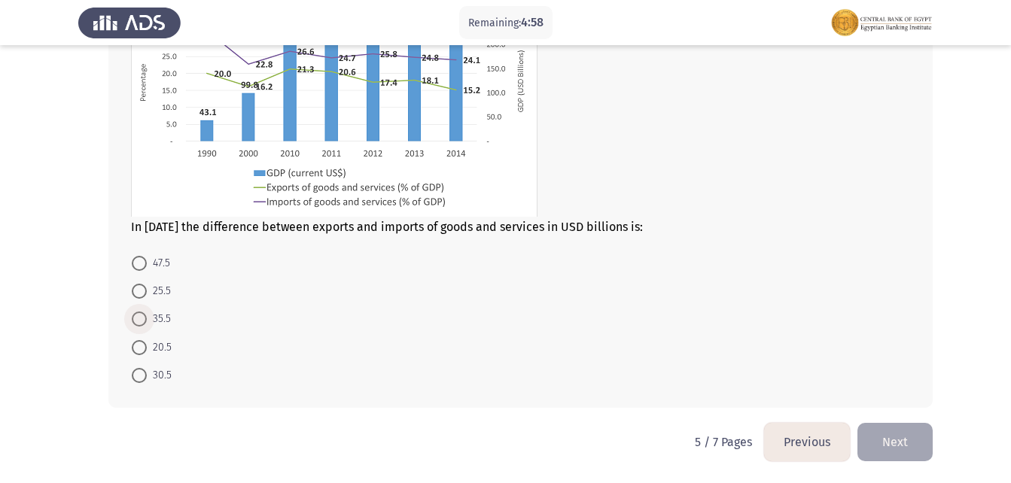
click at [136, 321] on span at bounding box center [139, 319] width 15 height 15
click at [136, 321] on input "35.5" at bounding box center [139, 319] width 15 height 15
radio input "true"
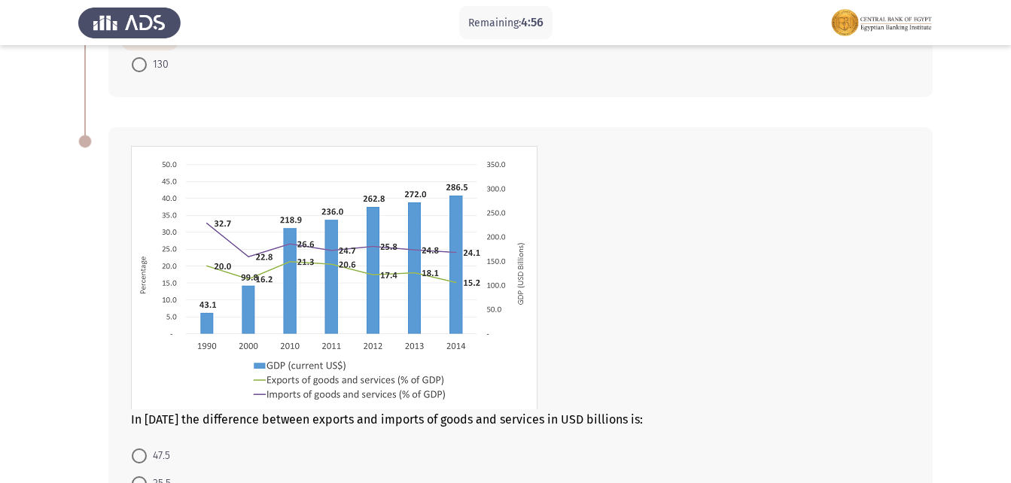
scroll to position [616, 0]
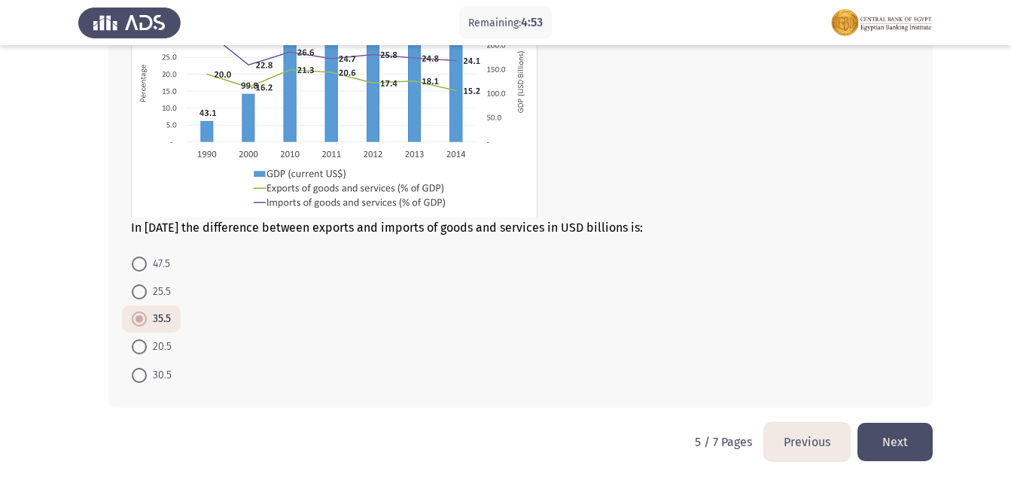
click at [870, 444] on button "Next" at bounding box center [895, 442] width 75 height 38
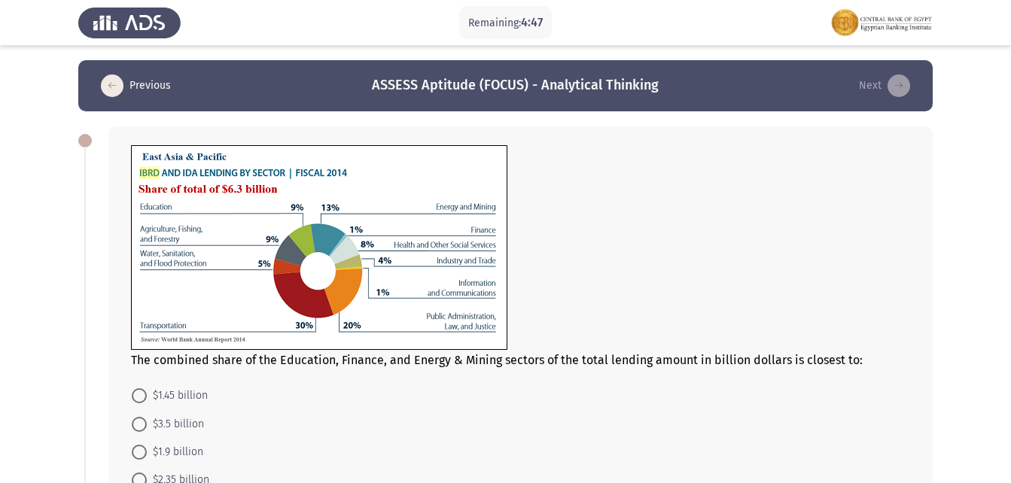
scroll to position [75, 0]
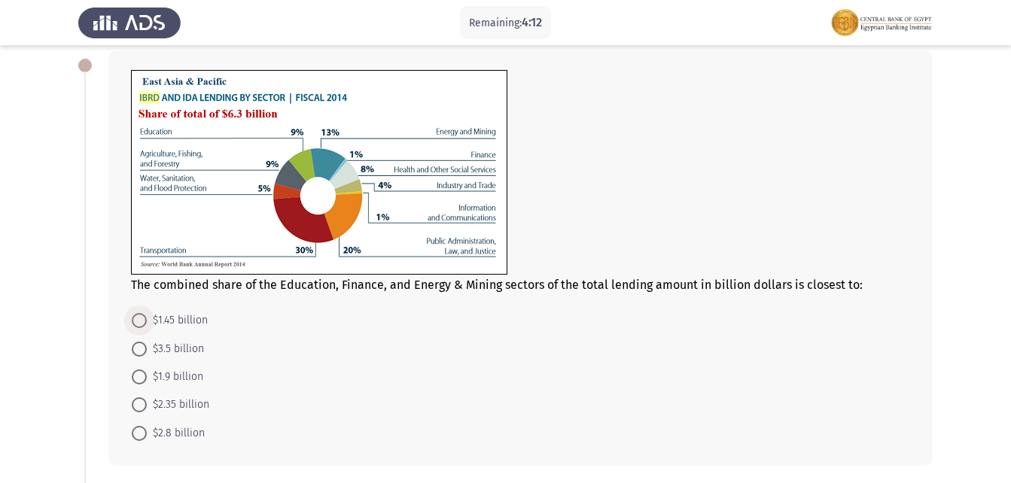
click at [139, 321] on span at bounding box center [139, 320] width 15 height 15
click at [139, 321] on input "$1.45 billion" at bounding box center [139, 320] width 15 height 15
radio input "true"
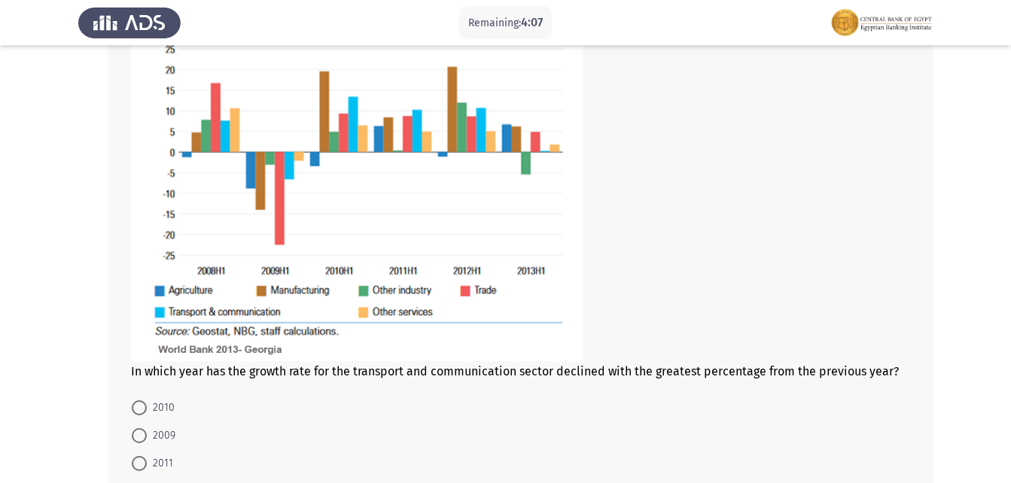
scroll to position [602, 0]
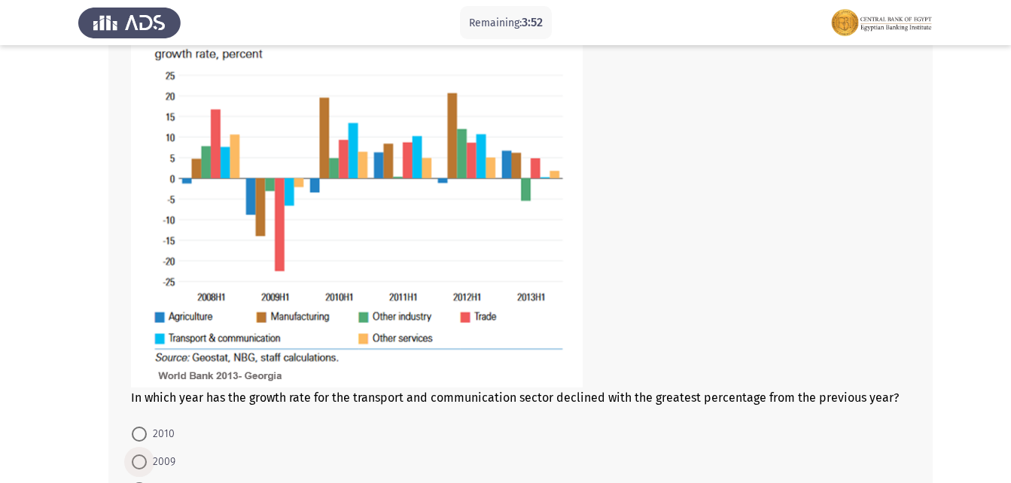
click at [139, 463] on span at bounding box center [139, 462] width 15 height 15
click at [139, 463] on input "2009" at bounding box center [139, 462] width 15 height 15
radio input "true"
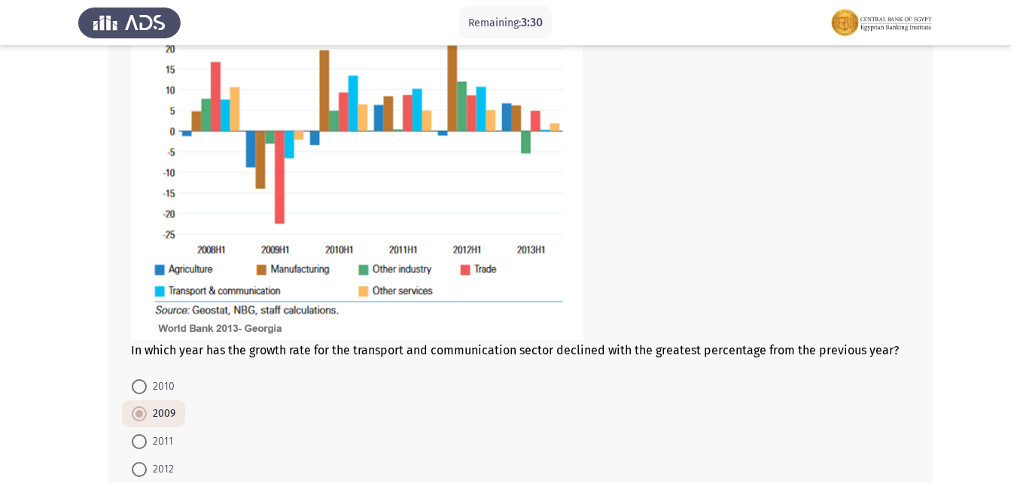
scroll to position [753, 0]
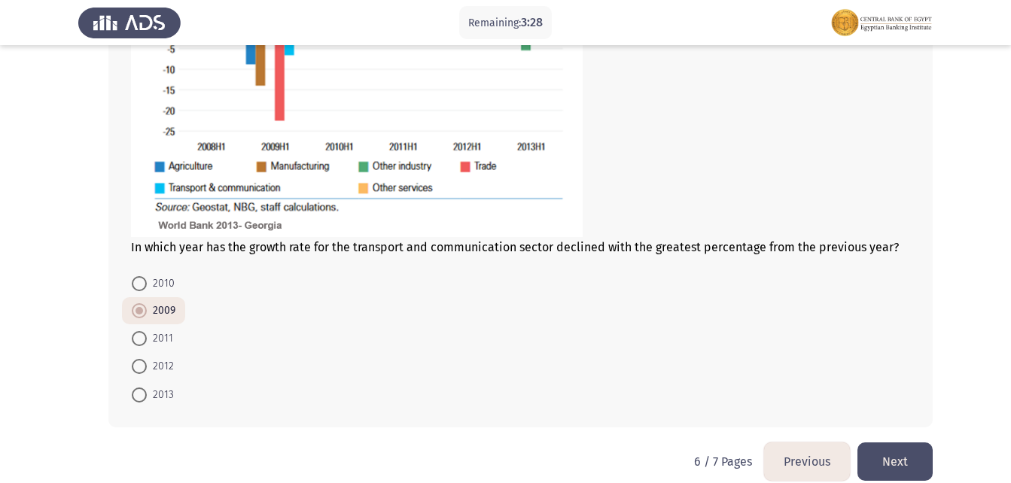
click at [899, 460] on button "Next" at bounding box center [895, 462] width 75 height 38
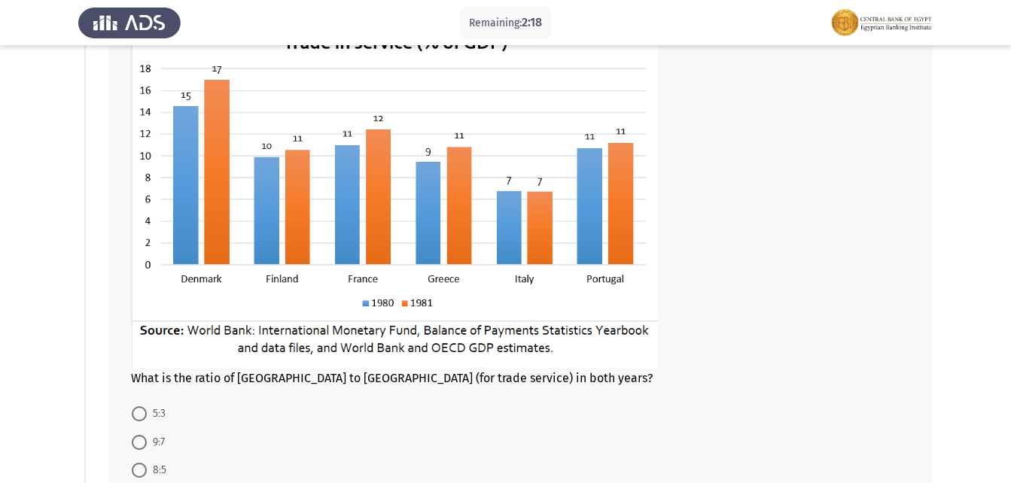
scroll to position [151, 0]
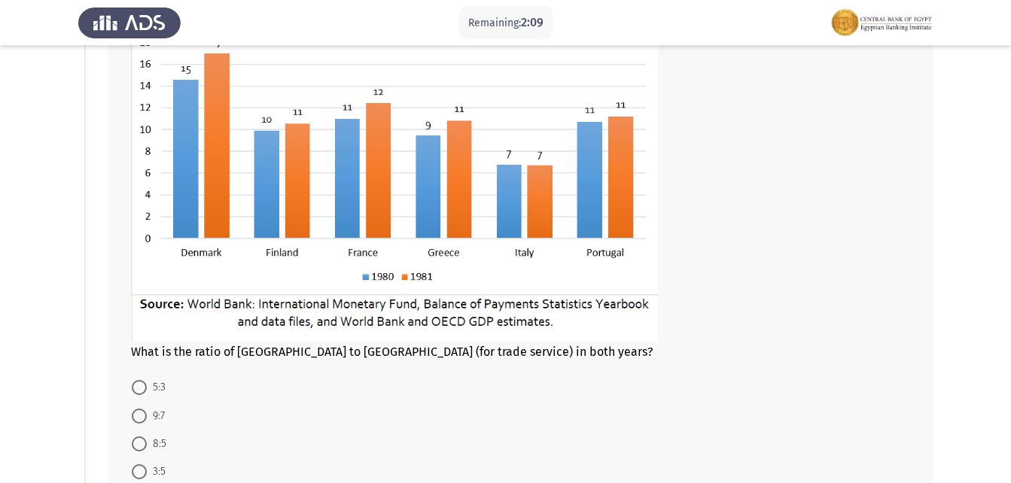
click at [136, 385] on span at bounding box center [139, 387] width 15 height 15
click at [136, 385] on input "5:3" at bounding box center [139, 387] width 15 height 15
radio input "true"
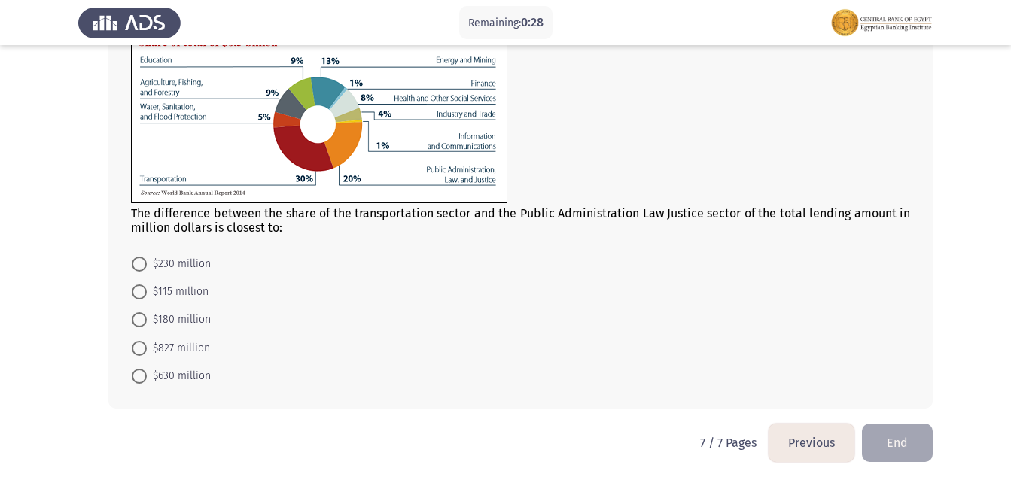
scroll to position [733, 0]
click at [155, 370] on span "$630 million" at bounding box center [179, 376] width 64 height 18
click at [147, 370] on input "$630 million" at bounding box center [139, 375] width 15 height 15
radio input "true"
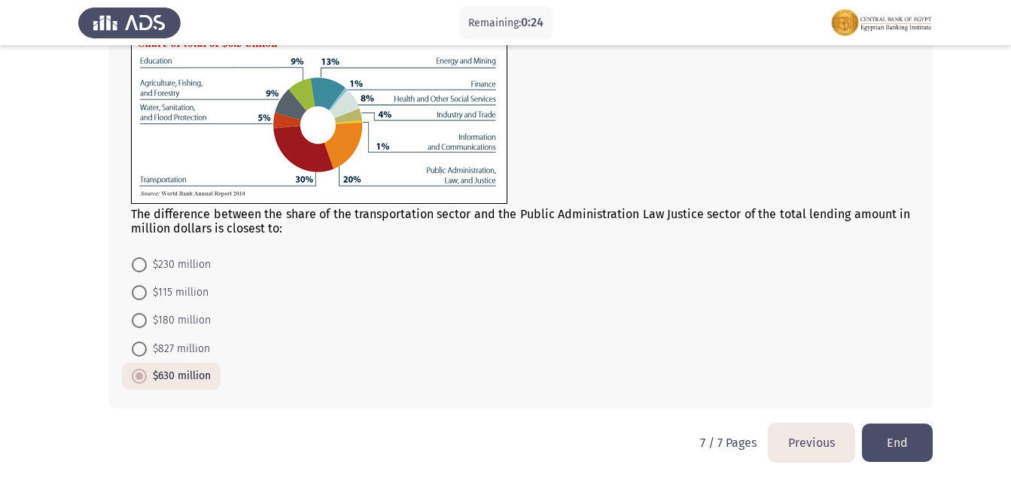
scroll to position [733, 0]
click at [810, 444] on button "Previous" at bounding box center [812, 442] width 86 height 38
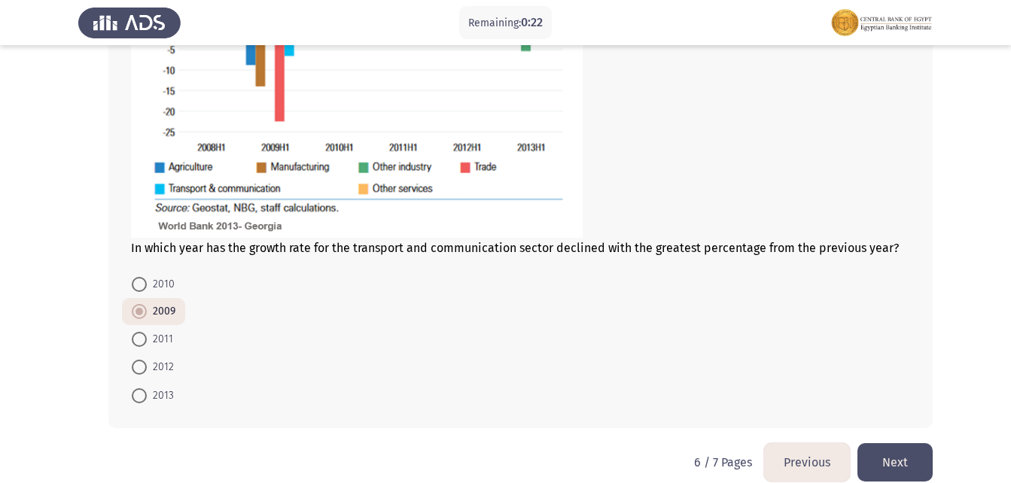
scroll to position [753, 0]
click at [807, 458] on button "Previous" at bounding box center [807, 462] width 86 height 38
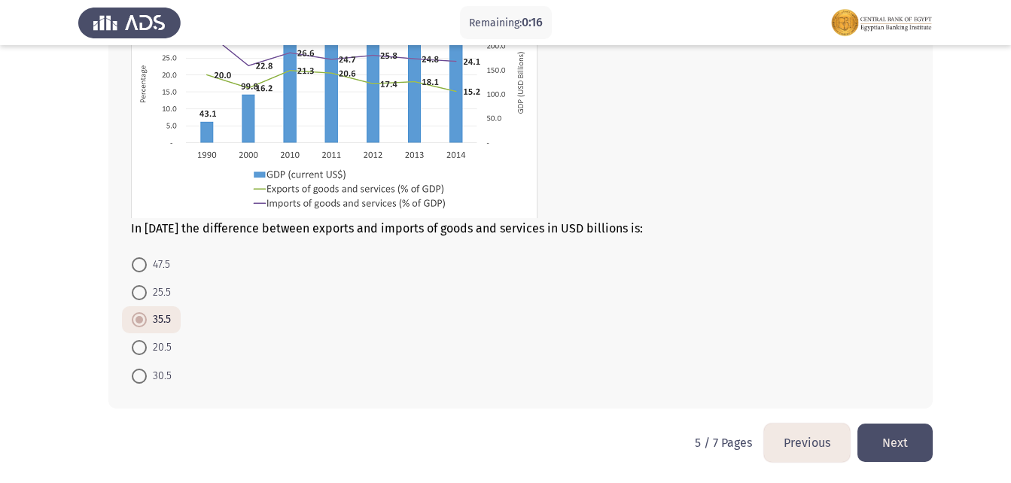
scroll to position [616, 0]
click at [799, 439] on button "Previous" at bounding box center [807, 442] width 86 height 38
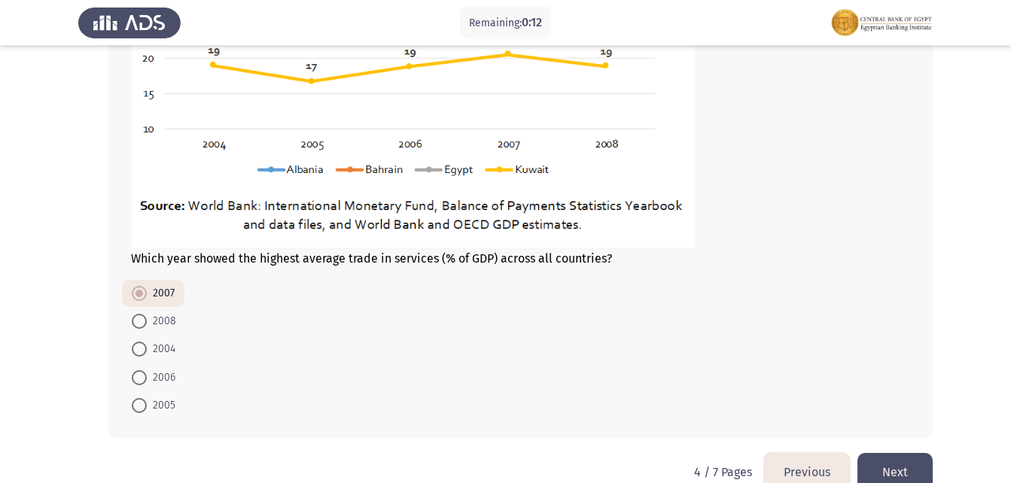
scroll to position [993, 0]
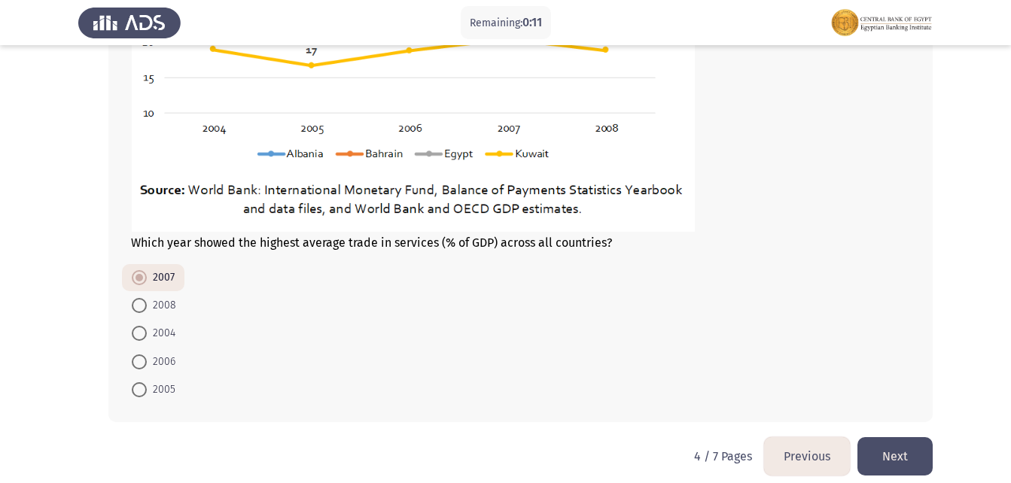
click at [920, 441] on button "Next" at bounding box center [895, 456] width 75 height 38
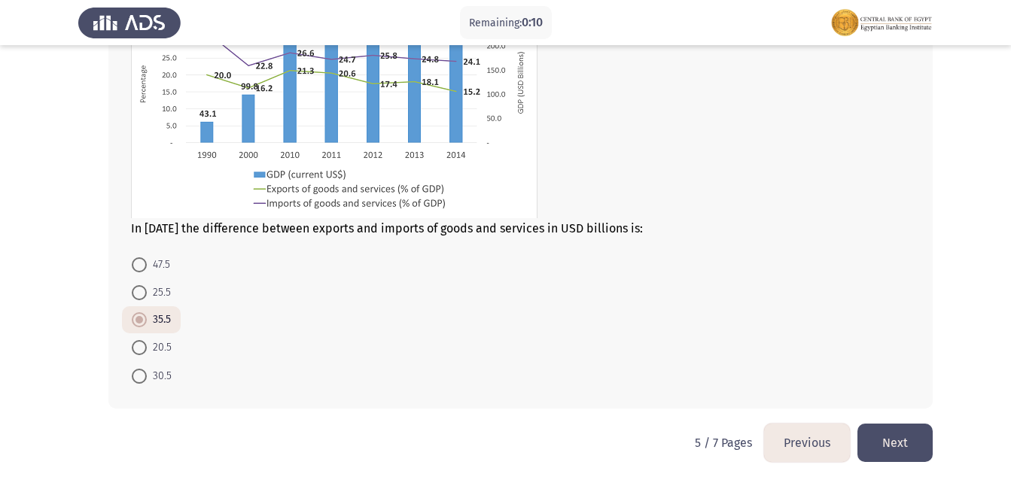
scroll to position [616, 0]
click at [898, 426] on button "Next" at bounding box center [895, 442] width 75 height 38
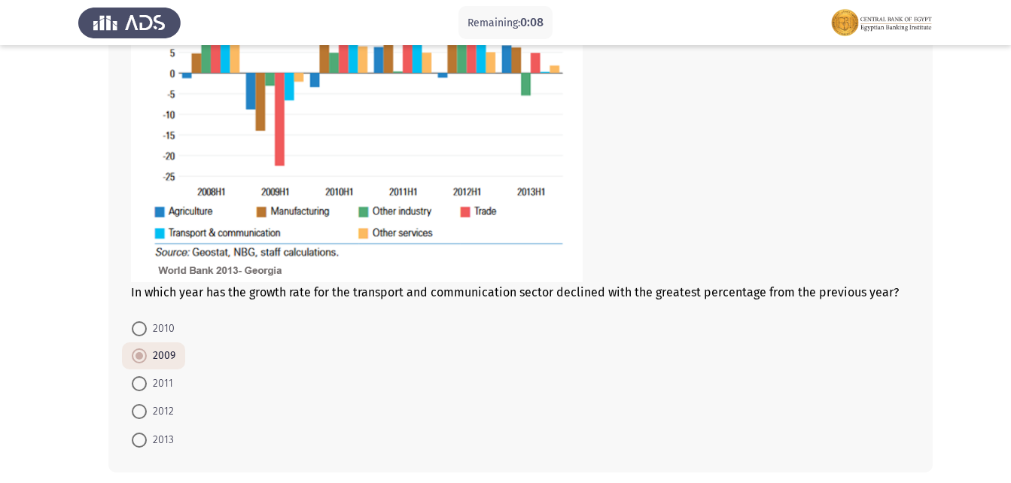
scroll to position [772, 0]
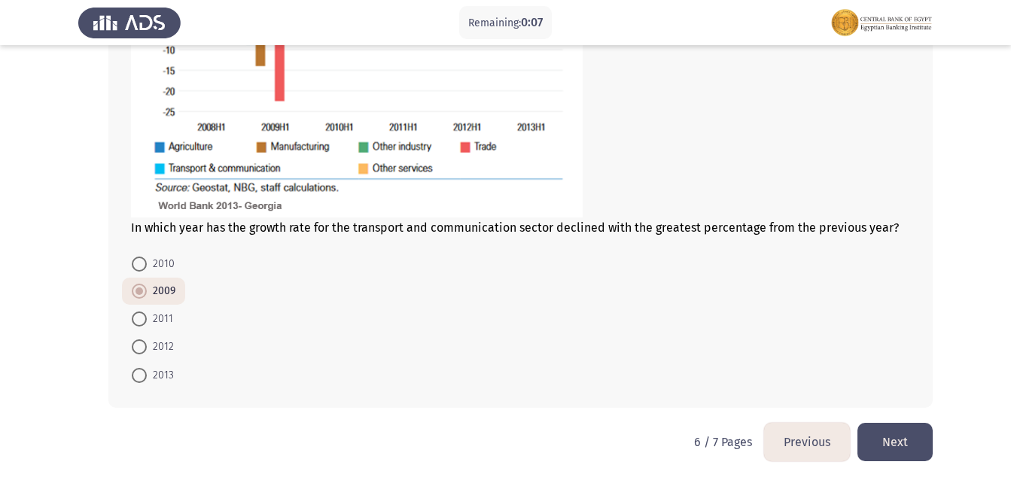
click at [899, 434] on button "Next" at bounding box center [895, 442] width 75 height 38
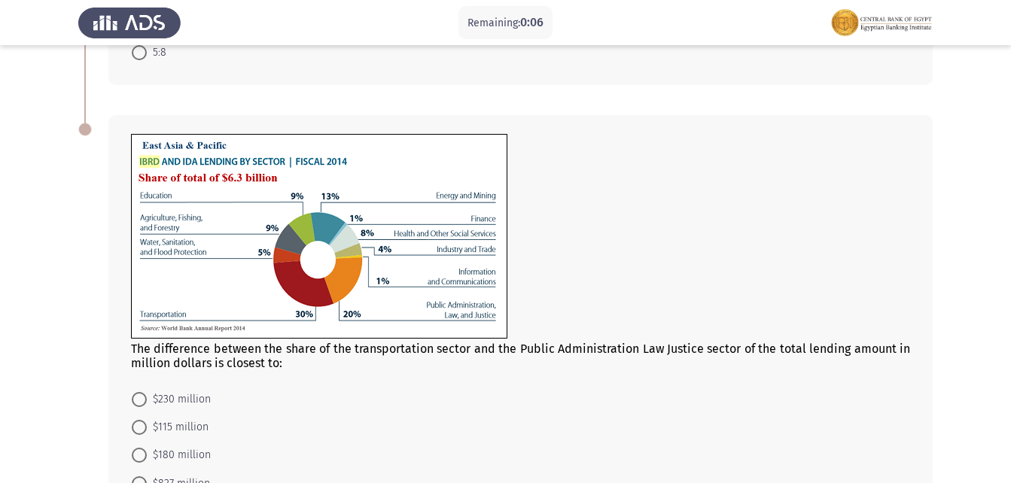
scroll to position [733, 0]
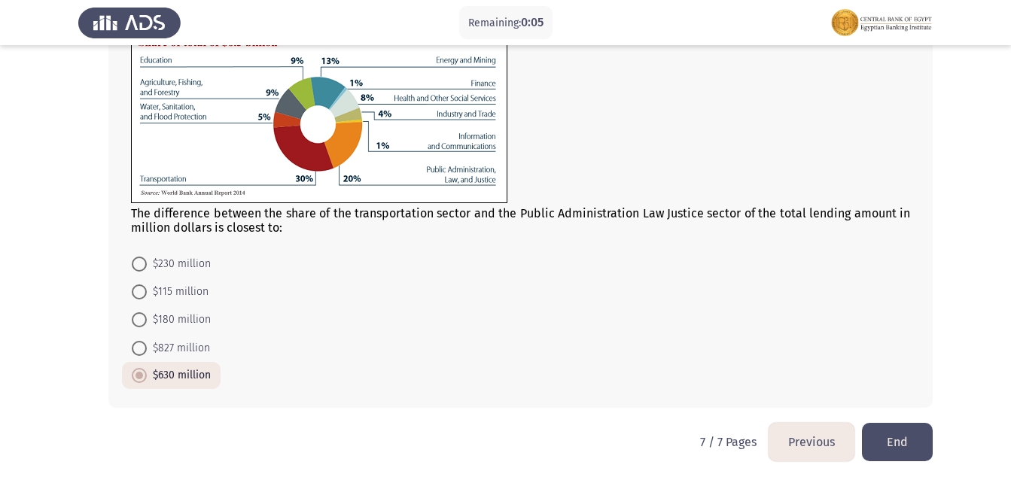
click at [906, 436] on button "End" at bounding box center [897, 442] width 71 height 38
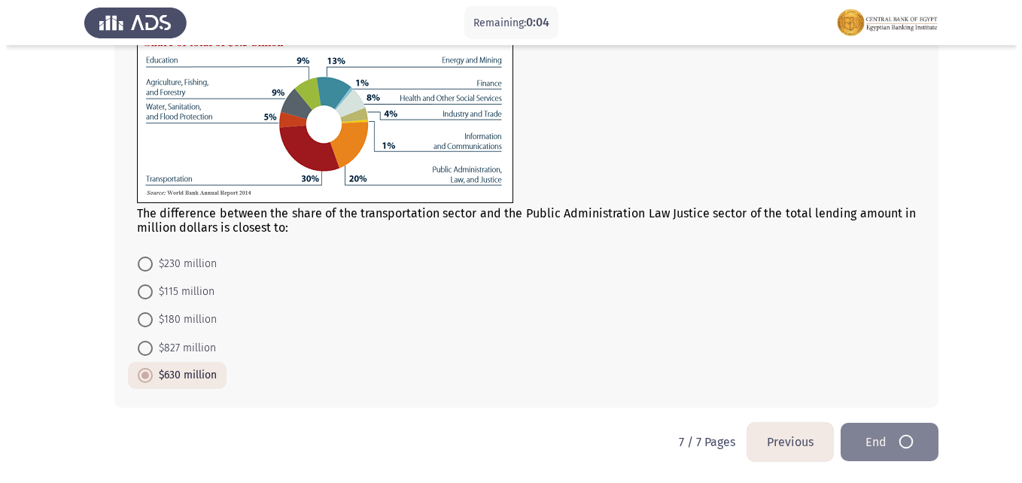
scroll to position [0, 0]
